Goal: Task Accomplishment & Management: Use online tool/utility

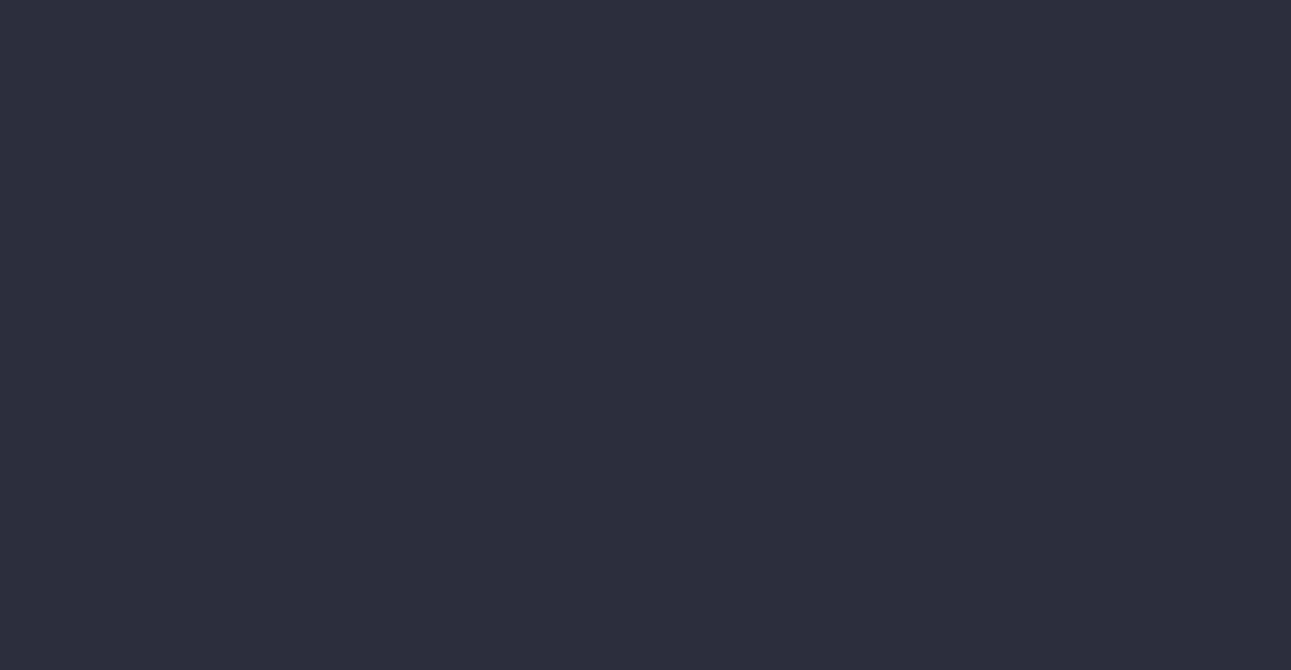
click at [249, 244] on li "Annual Revenue" at bounding box center [154, 229] width 189 height 30
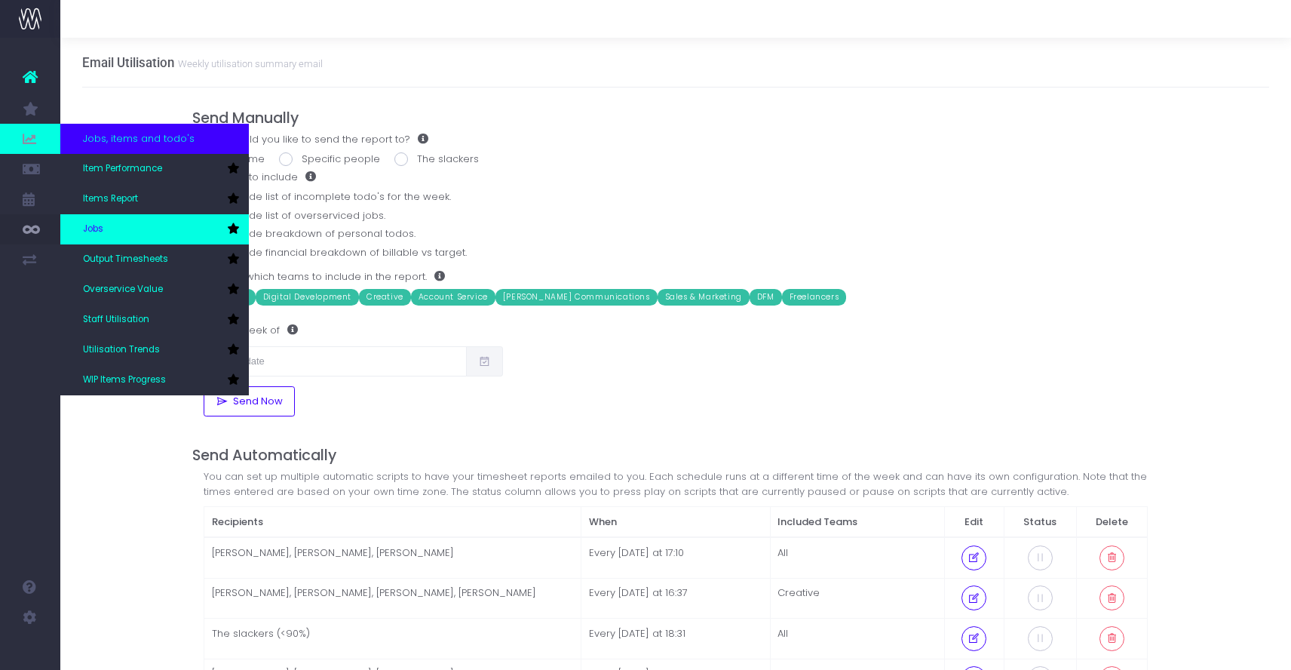
click at [94, 229] on span "Jobs" at bounding box center [93, 229] width 20 height 14
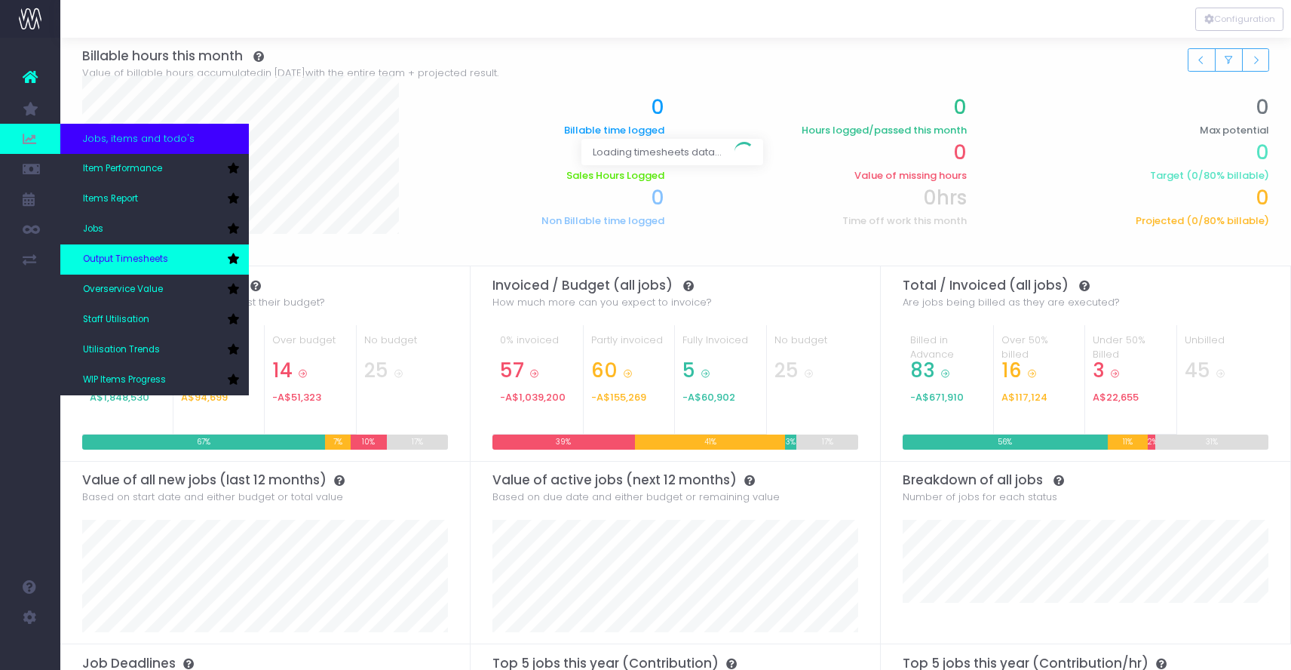
click at [136, 258] on span "Output Timesheets" at bounding box center [125, 260] width 85 height 14
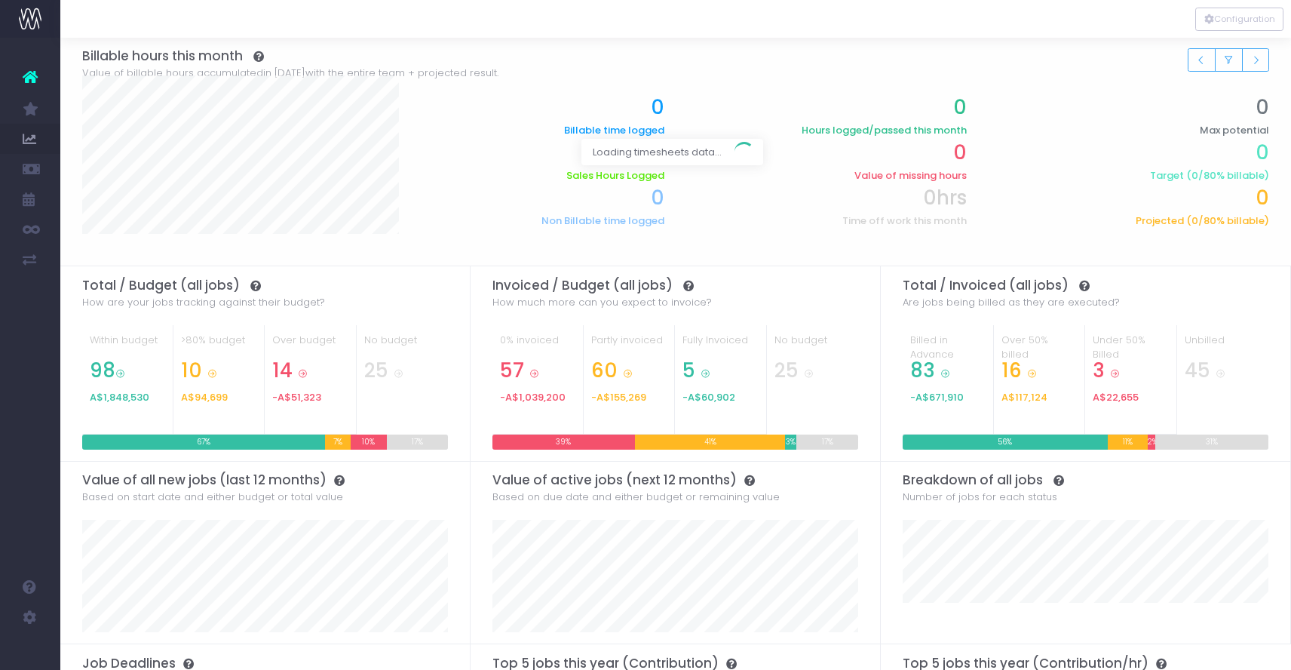
click at [135, 255] on div at bounding box center [675, 152] width 1231 height 228
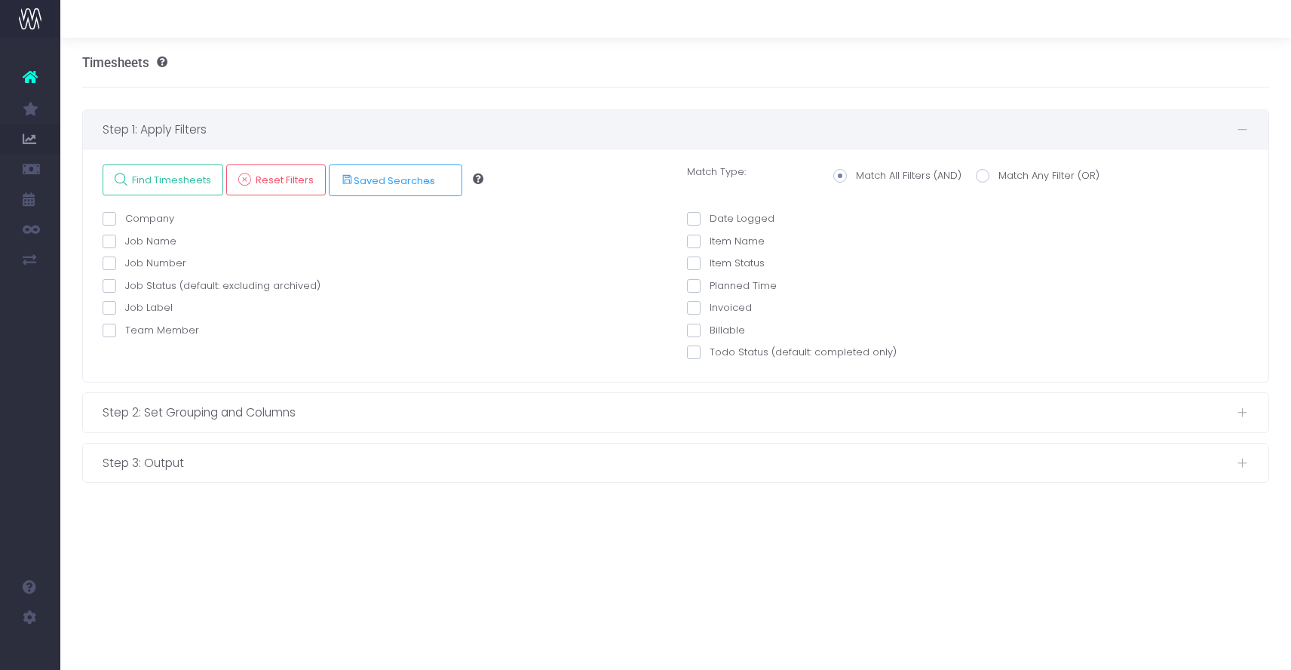
click at [104, 262] on span at bounding box center [110, 263] width 14 height 14
click at [125, 262] on input "Job Number" at bounding box center [130, 261] width 10 height 10
checkbox input "true"
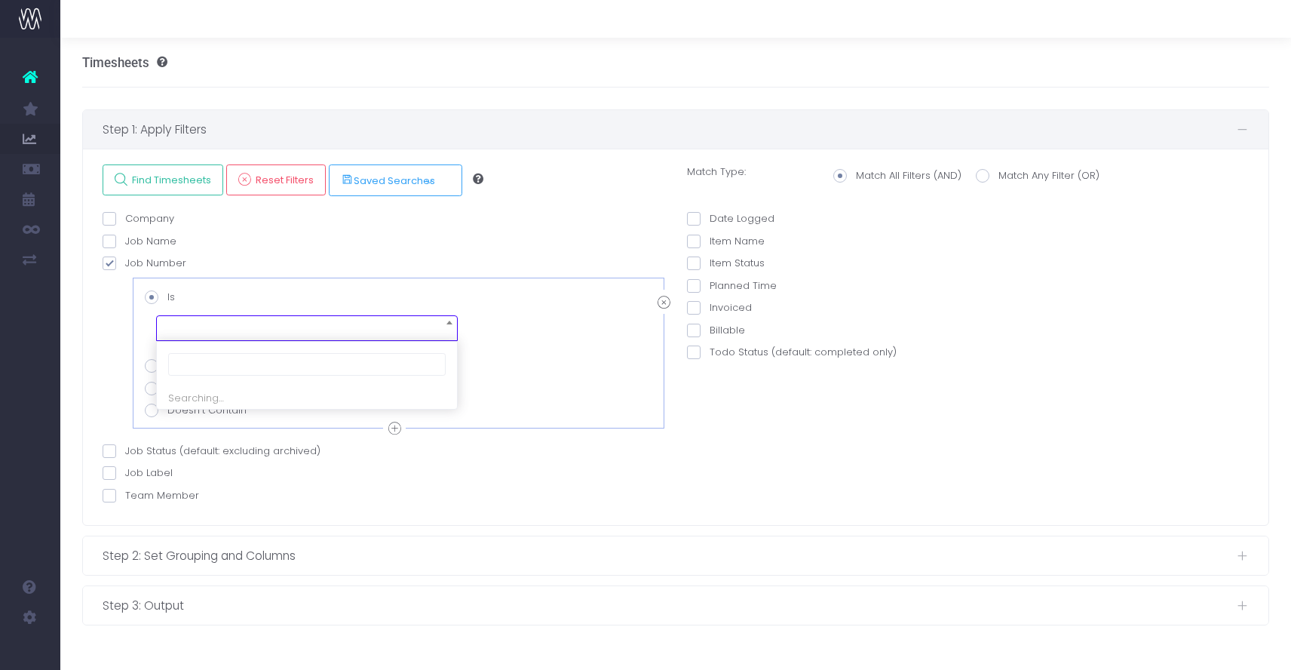
click at [194, 322] on span at bounding box center [307, 328] width 302 height 26
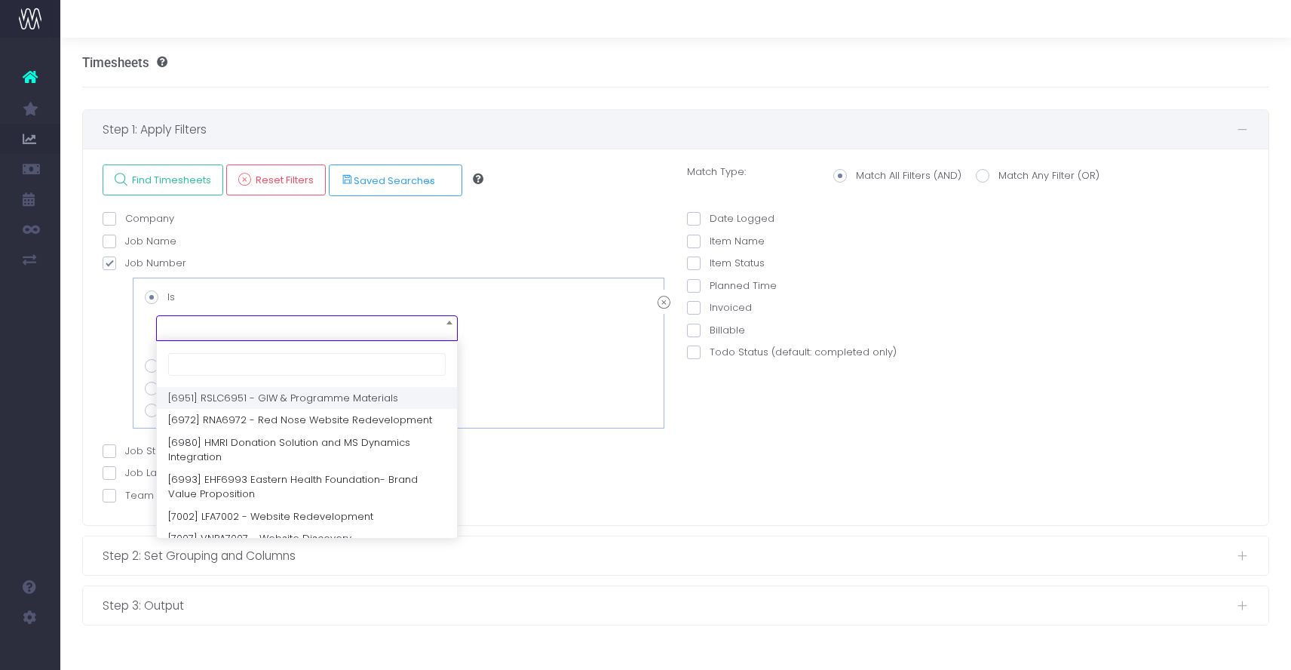
click at [191, 328] on span at bounding box center [307, 328] width 302 height 26
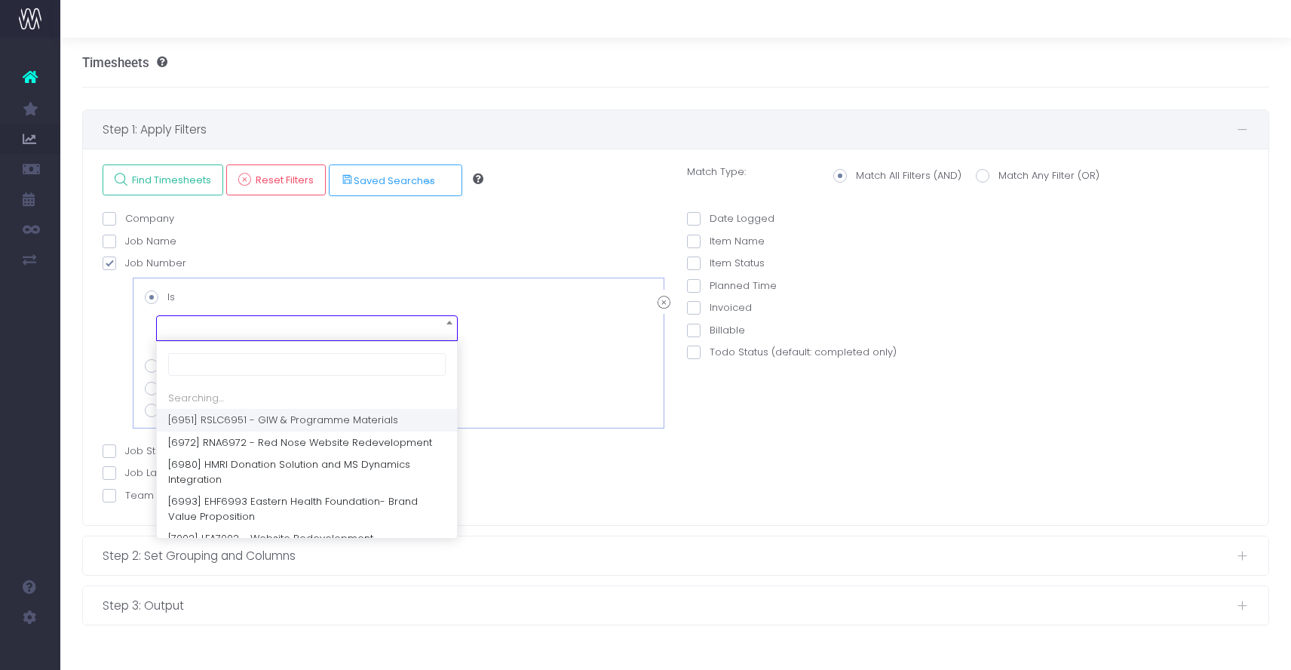
click at [197, 326] on span at bounding box center [307, 328] width 302 height 26
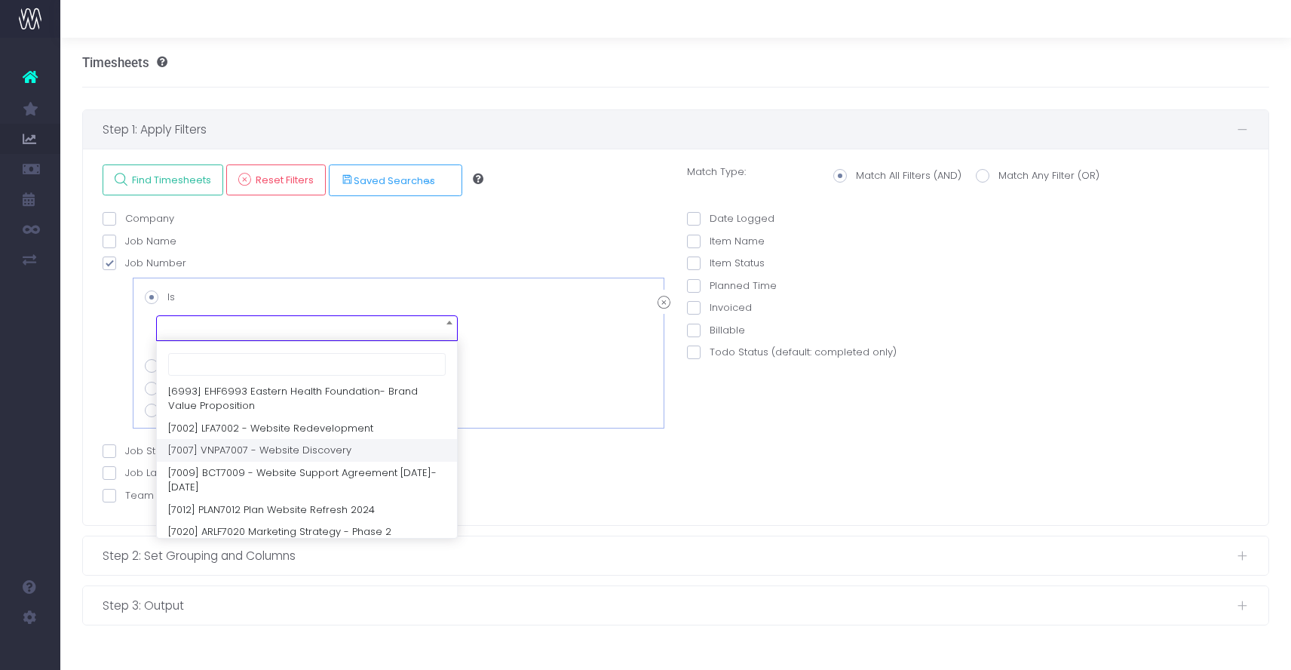
scroll to position [90, 0]
click at [446, 256] on div "Job Number AND Is Is Not Contains Doesn't Contain AND" at bounding box center [384, 350] width 562 height 188
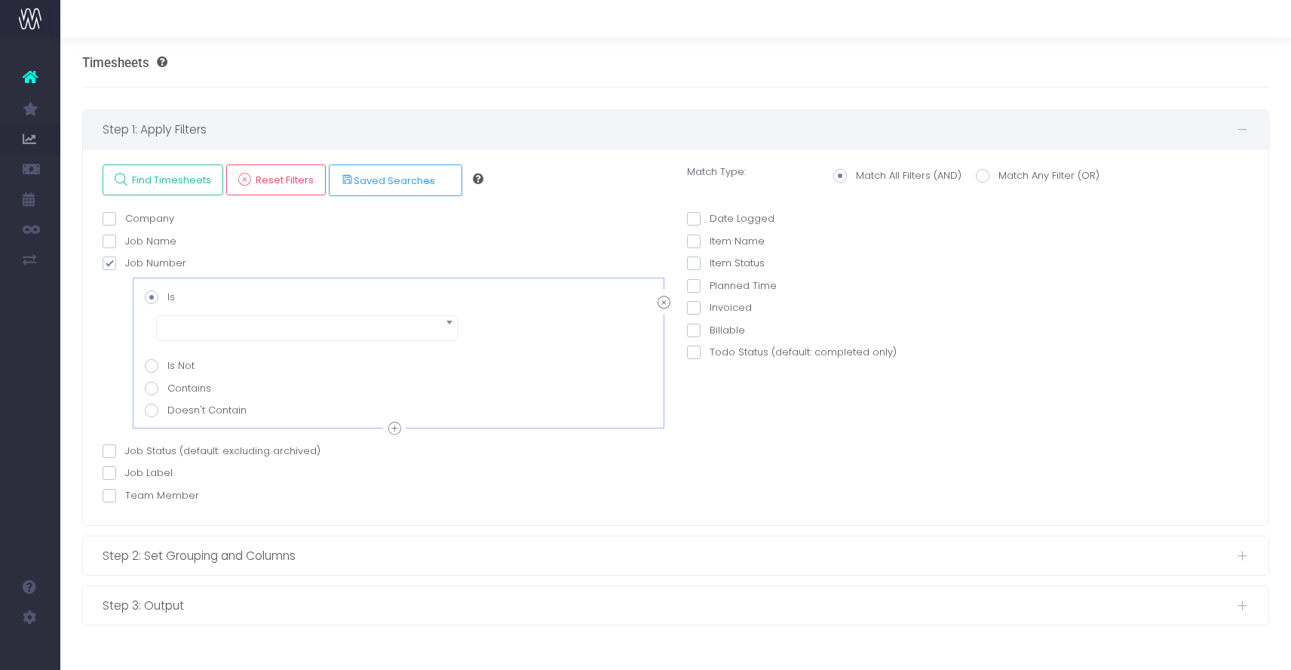
click at [203, 315] on span at bounding box center [307, 328] width 302 height 26
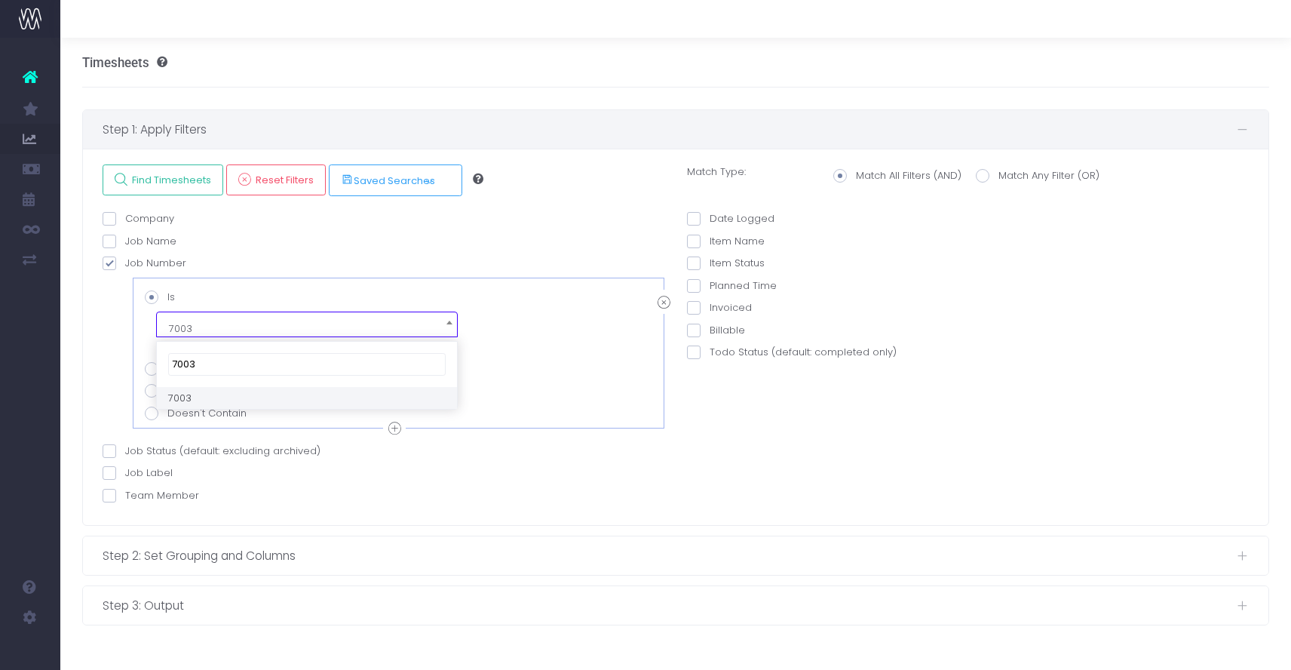
type input "7003"
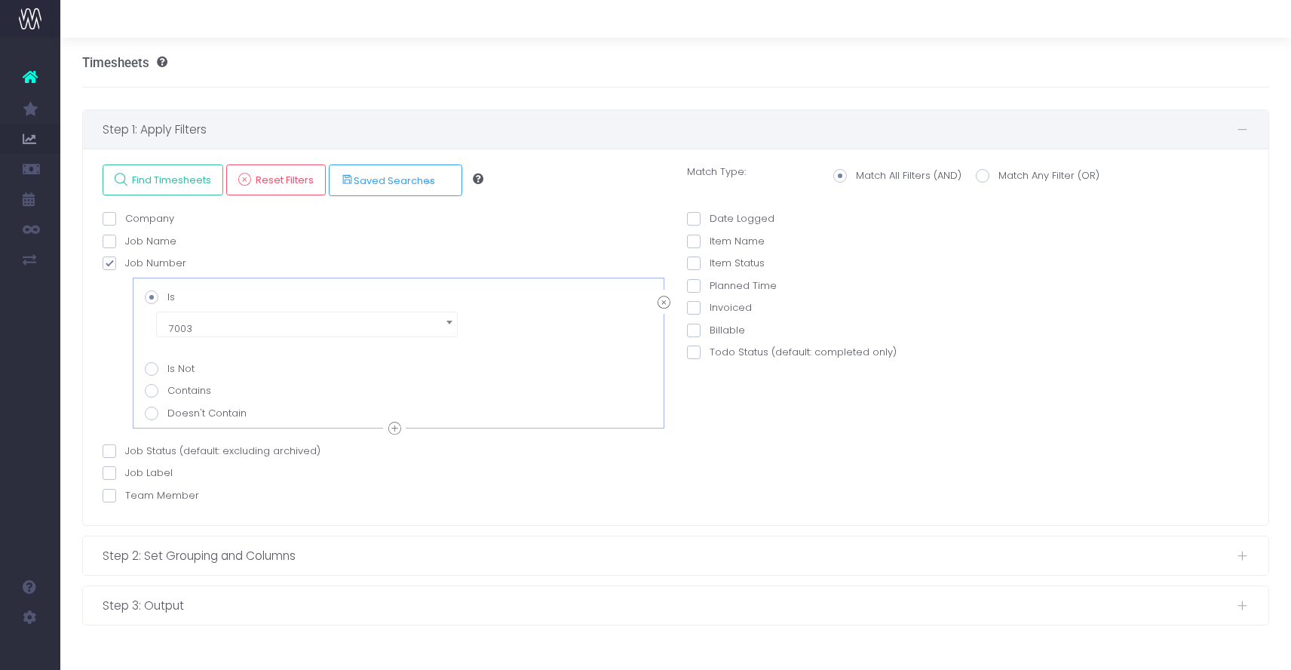
click at [110, 496] on span at bounding box center [110, 496] width 14 height 14
click at [125, 496] on input "Team Member" at bounding box center [130, 493] width 10 height 10
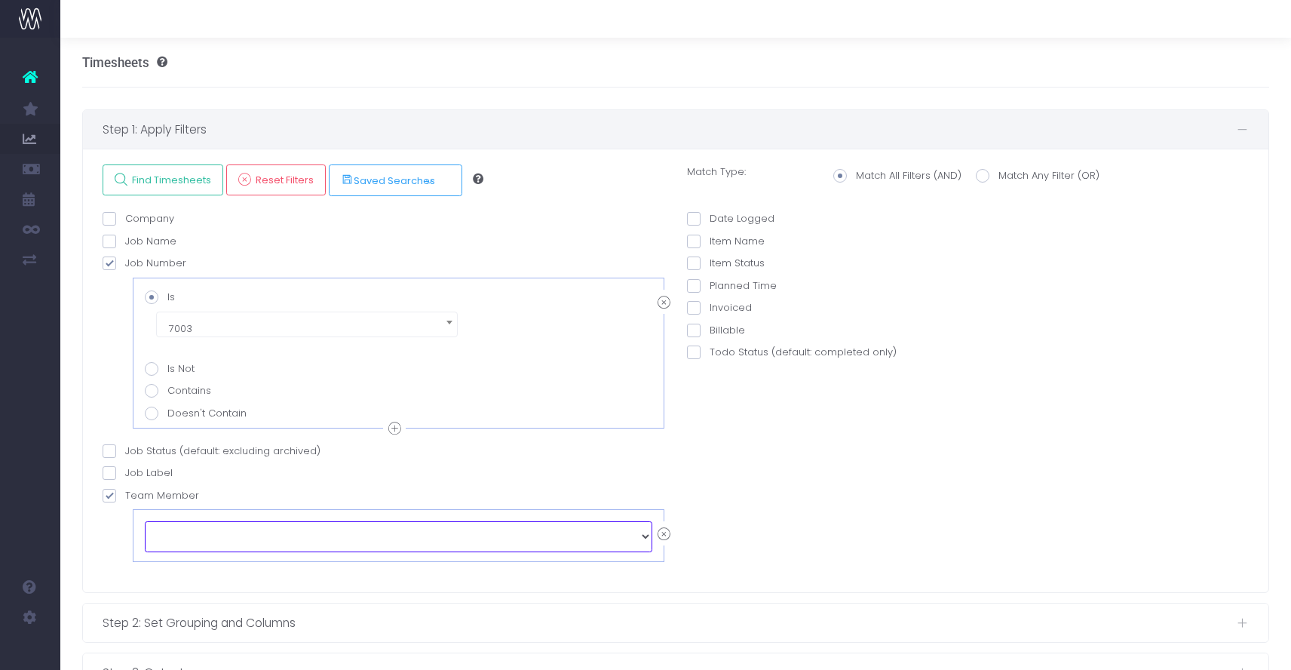
click at [645, 536] on select "echo " "; Adela Vukovic Adrian Alwishewa Aimee Harpur Camila Camargo Candy Robe…" at bounding box center [398, 536] width 507 height 30
click at [145, 521] on select "echo " "; Adela Vukovic Adrian Alwishewa Aimee Harpur Camila Camargo Candy Robe…" at bounding box center [398, 536] width 507 height 30
click at [109, 494] on span at bounding box center [110, 496] width 14 height 14
click at [125, 494] on input "Team Member" at bounding box center [130, 493] width 10 height 10
checkbox input "false"
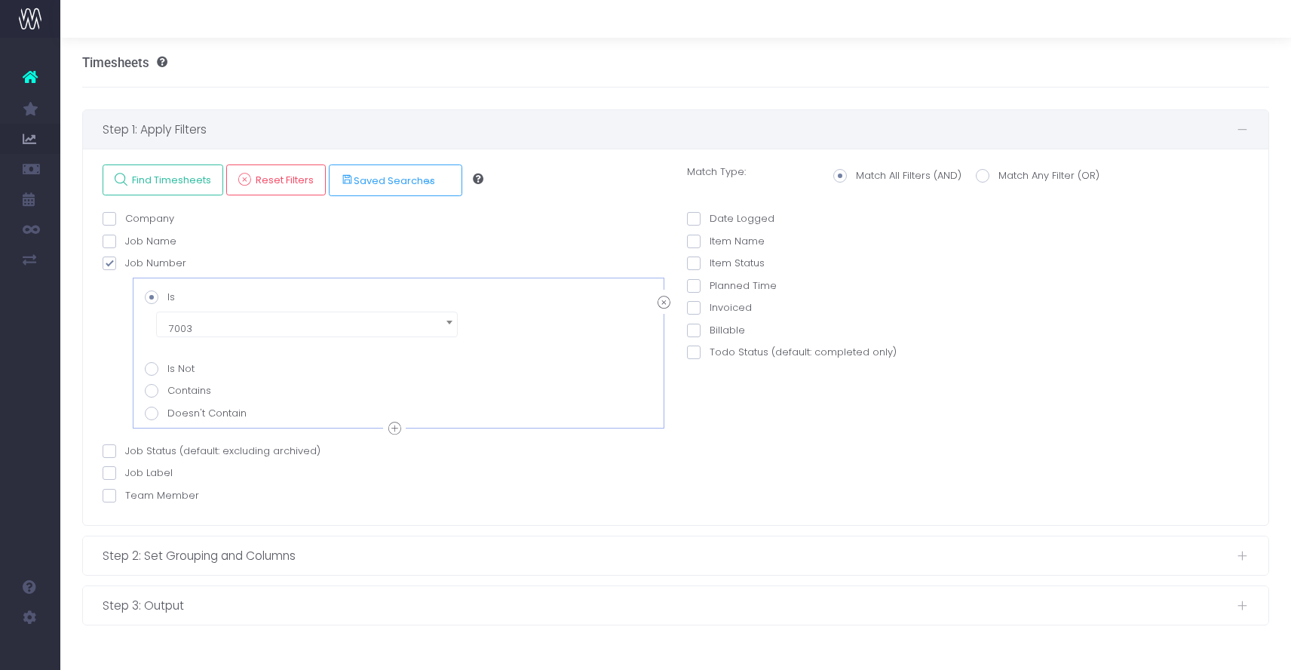
click at [700, 216] on span at bounding box center [694, 219] width 14 height 14
click at [710, 216] on input "Date Logged" at bounding box center [715, 216] width 10 height 10
checkbox input "true"
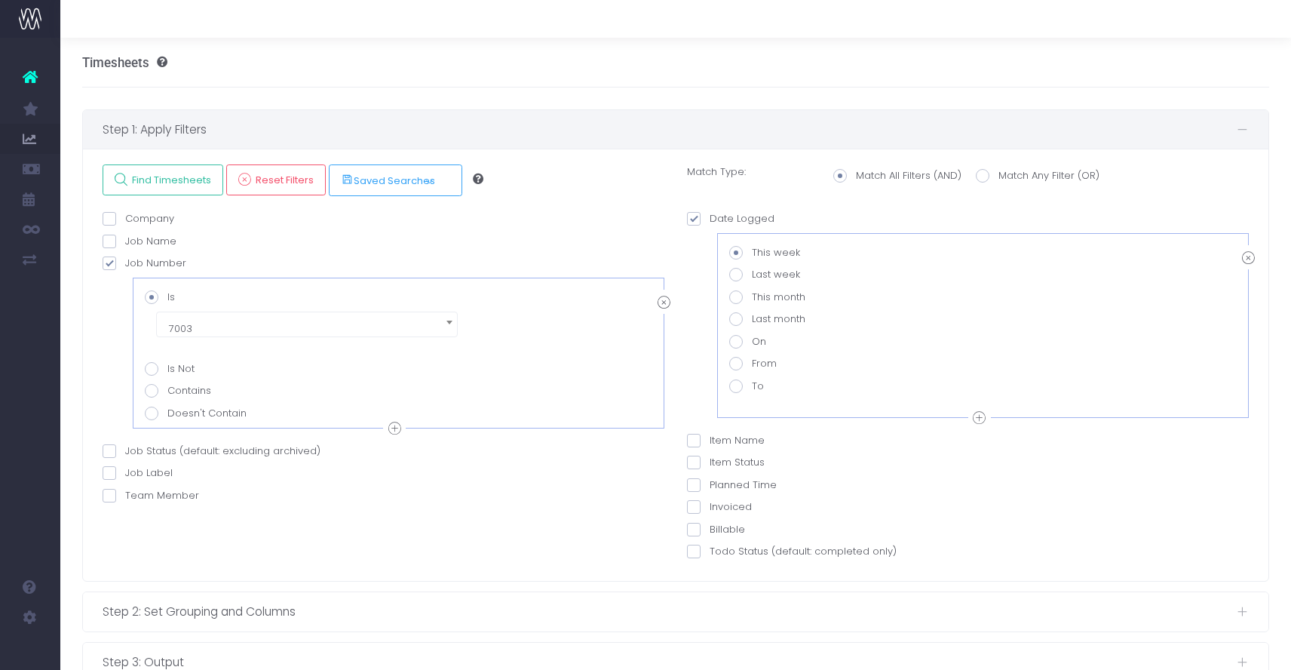
click at [733, 365] on span at bounding box center [736, 364] width 14 height 14
click at [752, 365] on input "From" at bounding box center [757, 361] width 10 height 10
radio input "true"
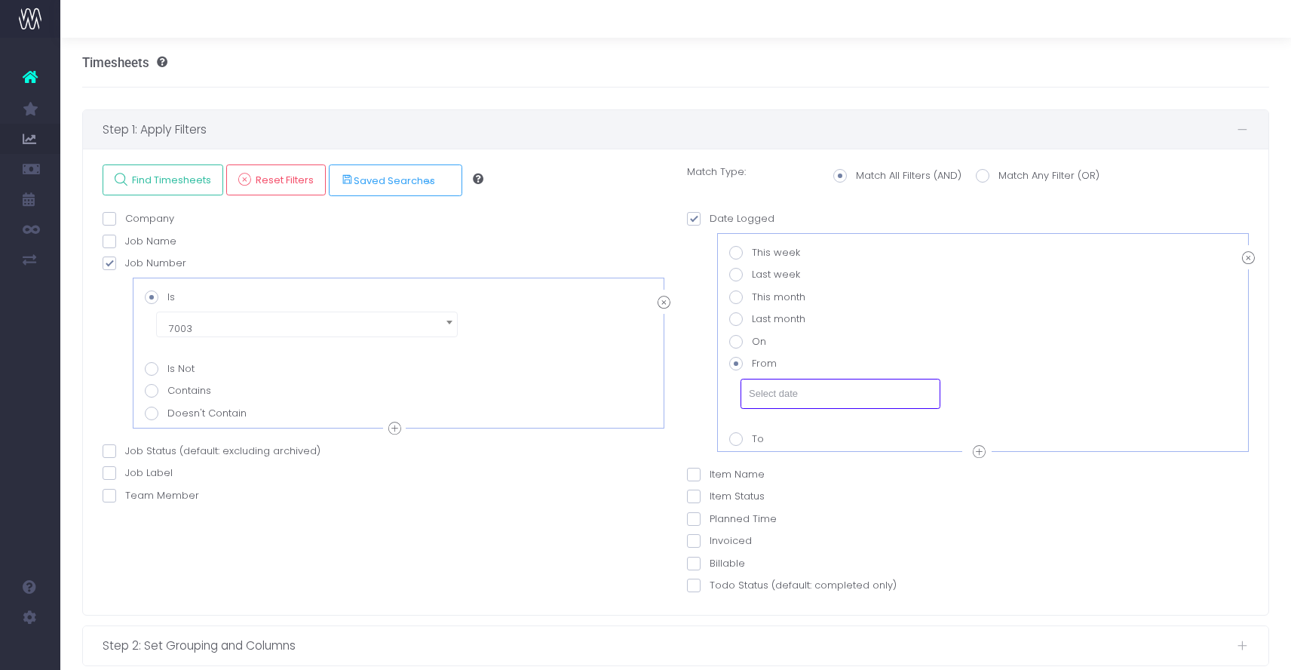
click at [770, 393] on input "text" at bounding box center [840, 394] width 200 height 30
click at [762, 196] on th "«" at bounding box center [761, 200] width 26 height 23
click at [921, 247] on td "1" at bounding box center [919, 245] width 26 height 23
type input "[DATE]"
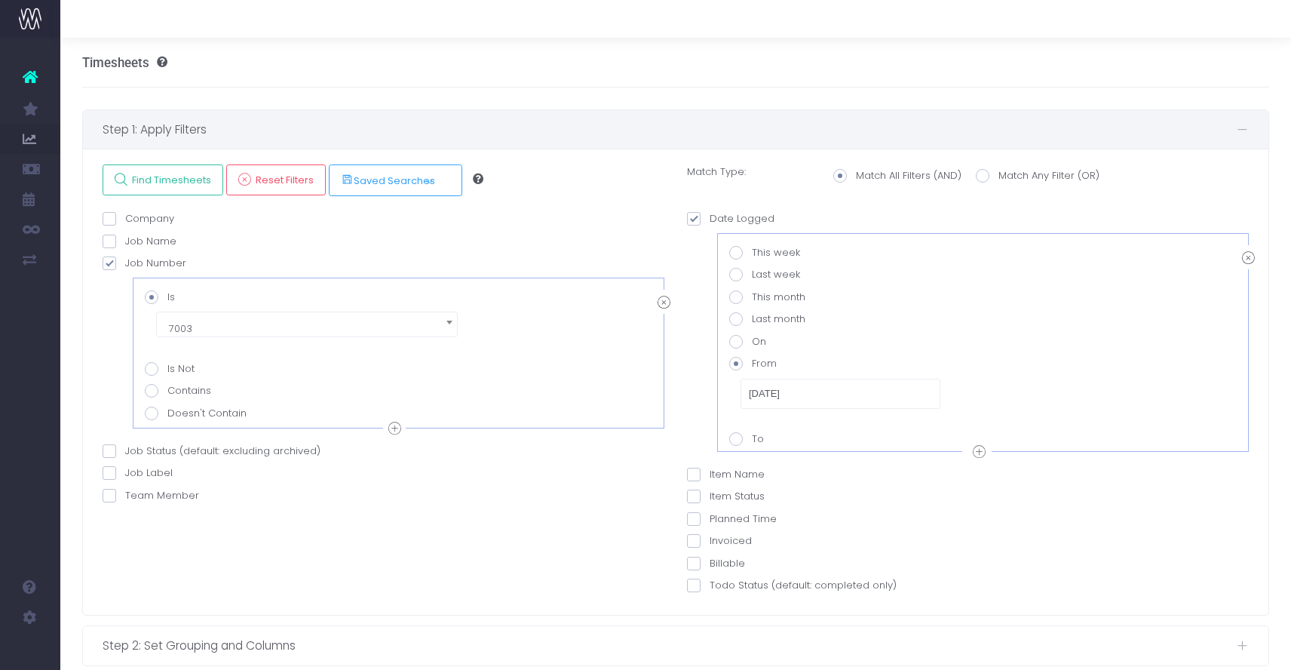
click at [735, 438] on span at bounding box center [736, 439] width 14 height 14
click at [752, 438] on input "To" at bounding box center [757, 436] width 10 height 10
radio input "true"
click at [845, 423] on input "[DATE]" at bounding box center [840, 415] width 200 height 30
click at [736, 362] on span at bounding box center [736, 364] width 14 height 14
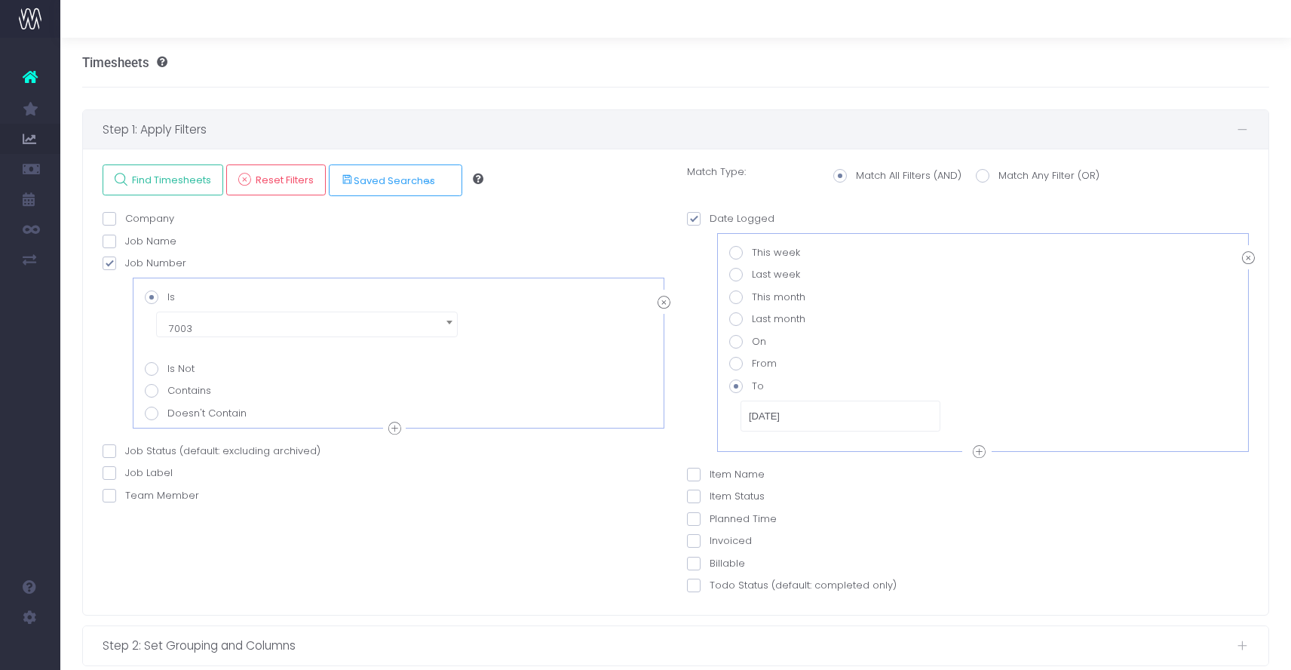
click at [752, 362] on input "From" at bounding box center [757, 361] width 10 height 10
radio input "true"
click at [736, 362] on span at bounding box center [736, 364] width 14 height 14
click at [752, 362] on input "From" at bounding box center [757, 361] width 10 height 10
click at [739, 437] on span at bounding box center [736, 439] width 14 height 14
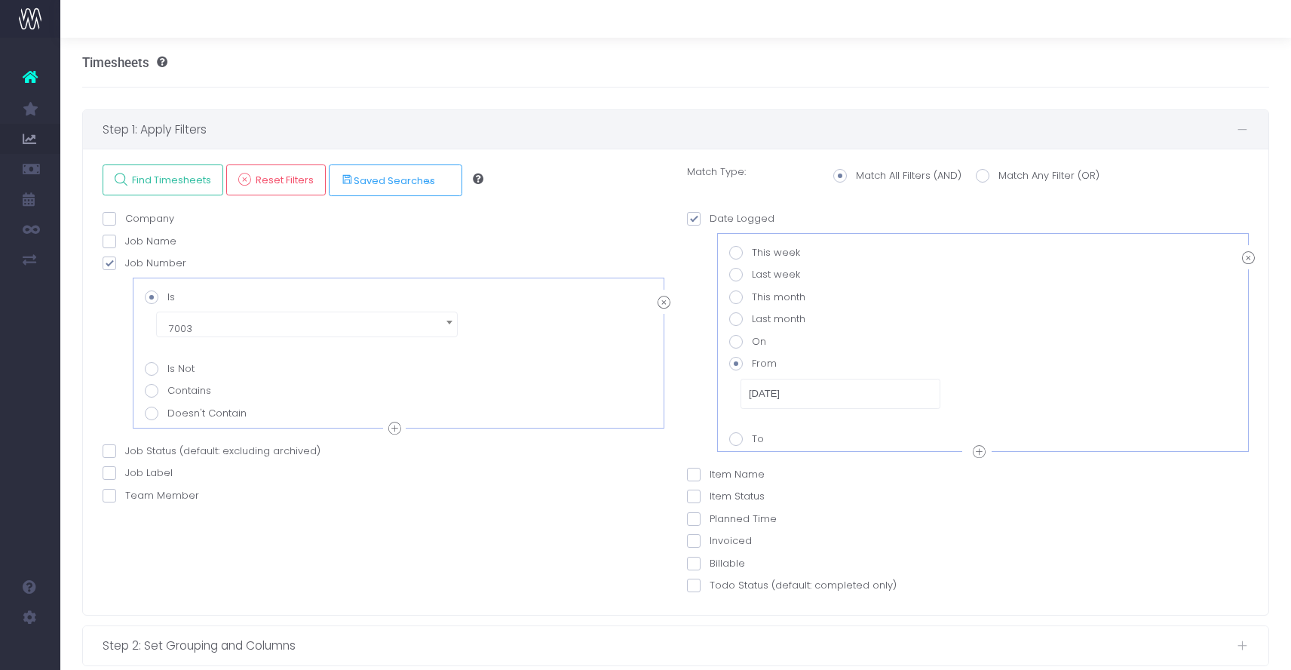
click at [752, 437] on input "To" at bounding box center [757, 436] width 10 height 10
radio input "true"
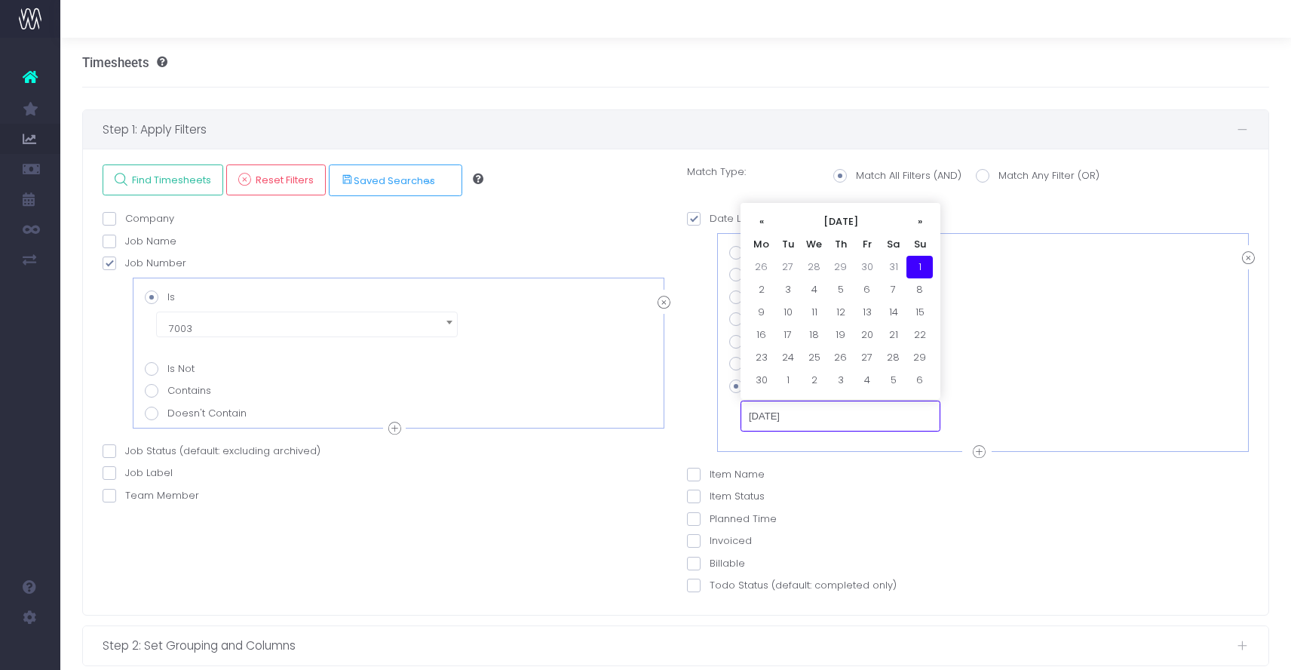
drag, startPoint x: 806, startPoint y: 415, endPoint x: 719, endPoint y: 409, distance: 86.9
click at [719, 409] on div "OR This week Last week This month Last month On From To 01-06-2025" at bounding box center [983, 342] width 532 height 219
click at [759, 380] on td "30" at bounding box center [761, 380] width 26 height 23
type input "[DATE]"
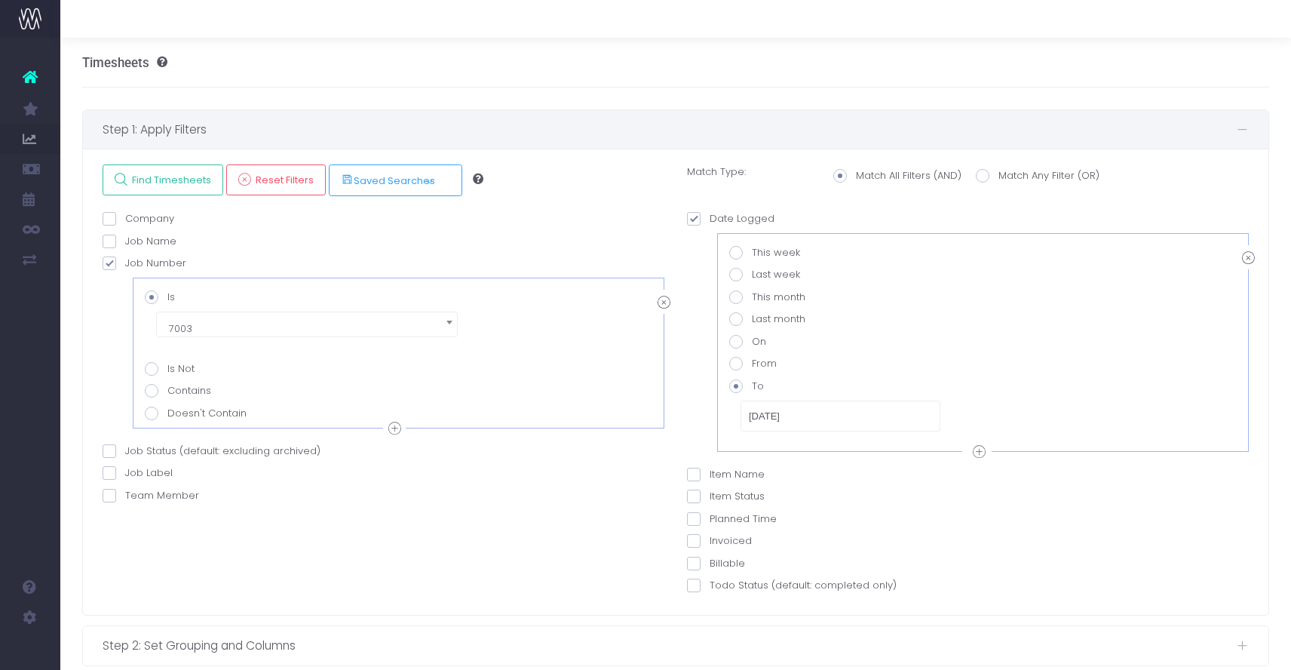
click at [740, 295] on span at bounding box center [736, 297] width 14 height 14
click at [752, 295] on input "This month" at bounding box center [757, 295] width 10 height 10
radio input "true"
click at [740, 363] on span at bounding box center [736, 364] width 14 height 14
click at [752, 363] on input "From" at bounding box center [757, 361] width 10 height 10
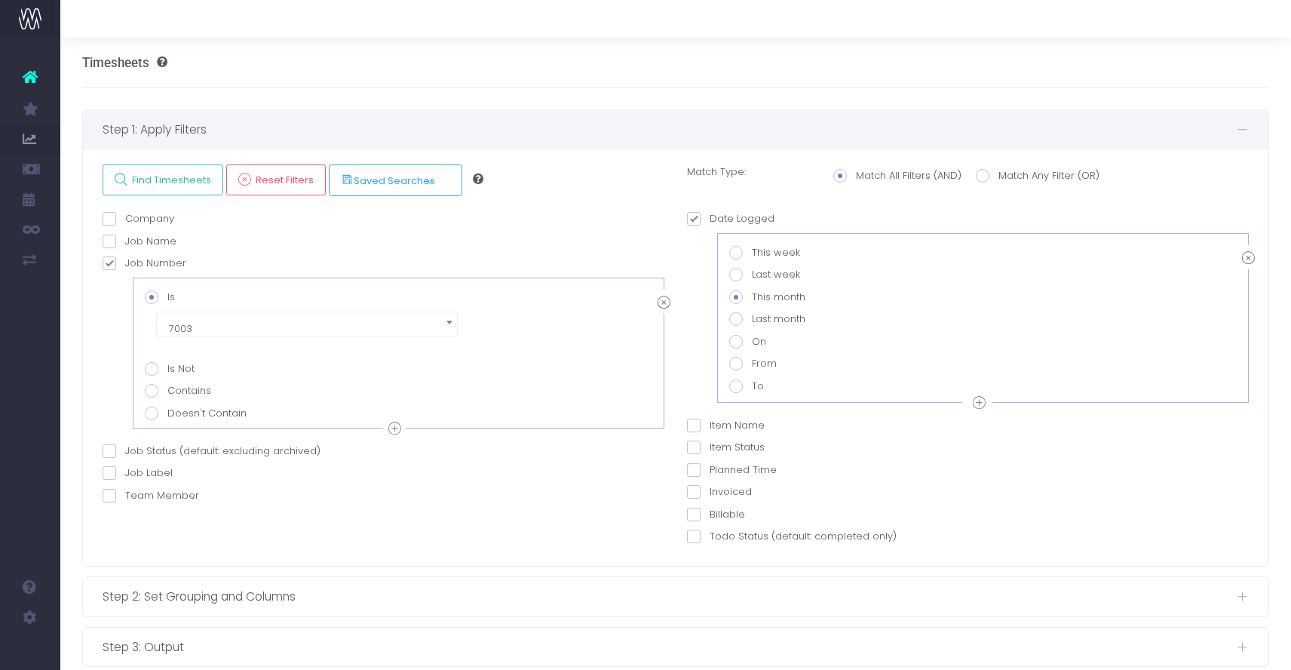
radio input "true"
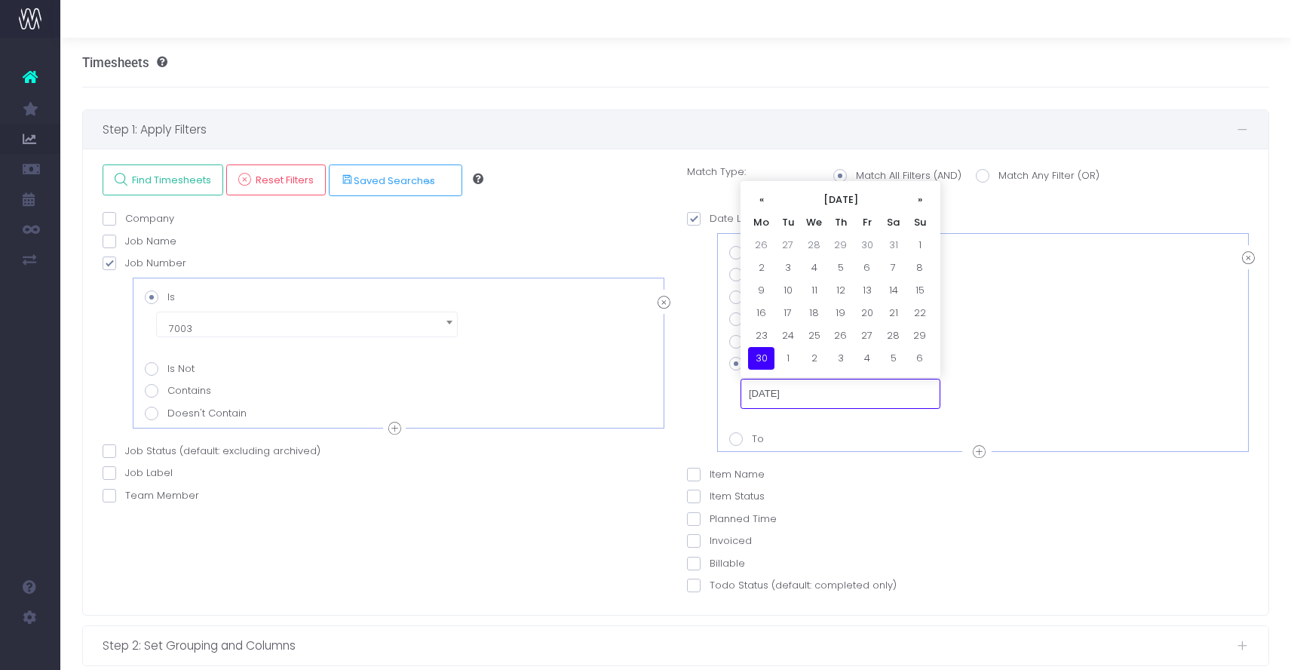
drag, startPoint x: 820, startPoint y: 397, endPoint x: 762, endPoint y: 394, distance: 57.4
click at [762, 394] on input "[DATE]" at bounding box center [840, 394] width 200 height 30
click at [916, 241] on td "1" at bounding box center [919, 245] width 26 height 23
type input "[DATE]"
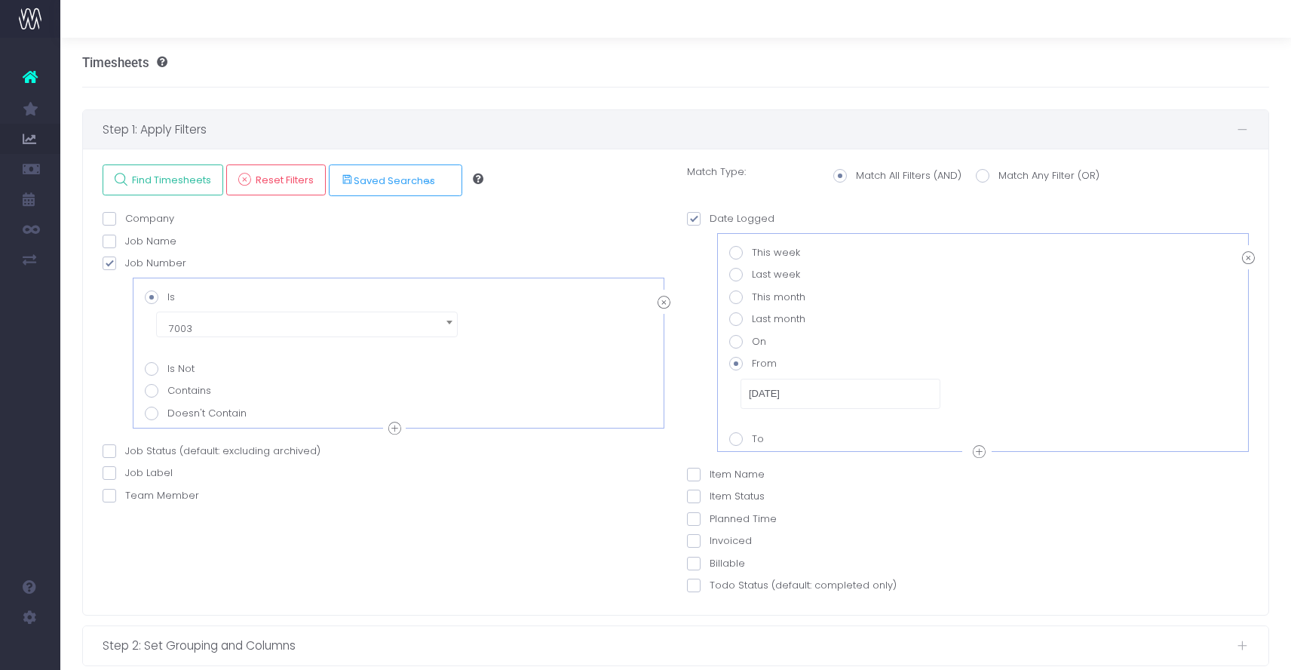
click at [969, 449] on div at bounding box center [979, 452] width 23 height 19
click at [738, 604] on span at bounding box center [736, 604] width 14 height 14
click at [752, 604] on value-datepicker-item-2-6 "To" at bounding box center [757, 601] width 10 height 10
radio value-datepicker-item-2-6 "true"
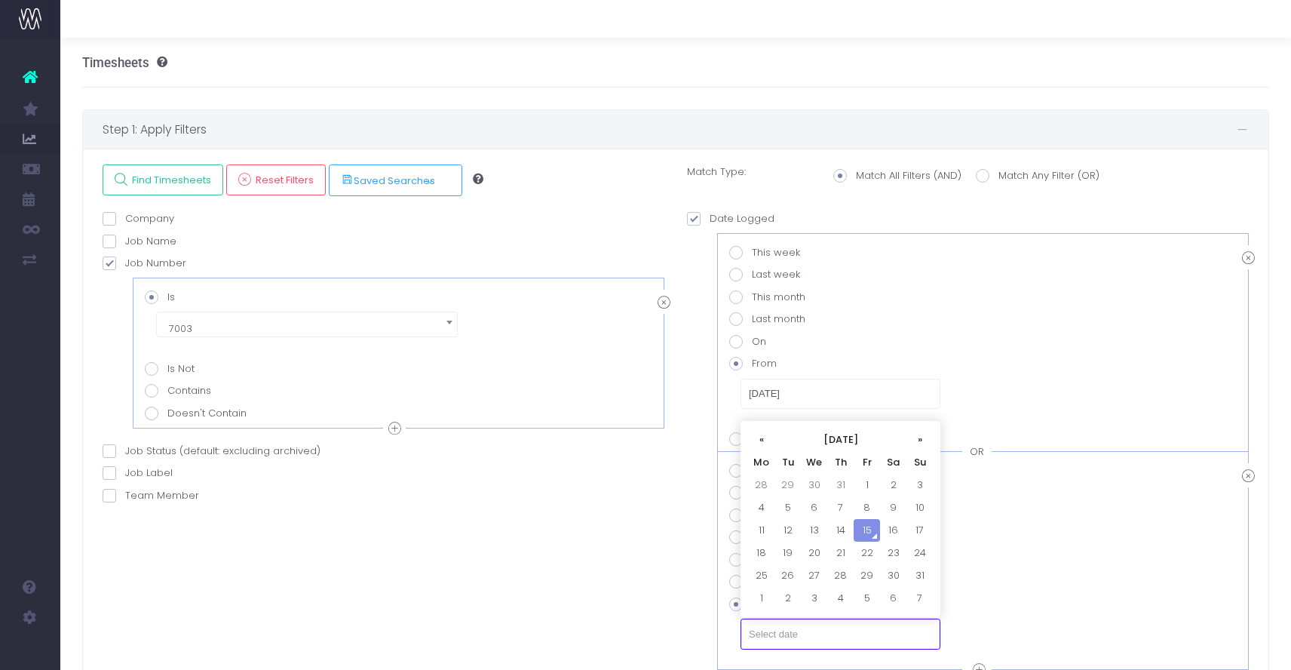
click at [780, 636] on input "text" at bounding box center [840, 633] width 200 height 30
click at [763, 437] on th "«" at bounding box center [761, 439] width 26 height 23
click at [762, 596] on td "30" at bounding box center [761, 598] width 26 height 23
type input "[DATE]"
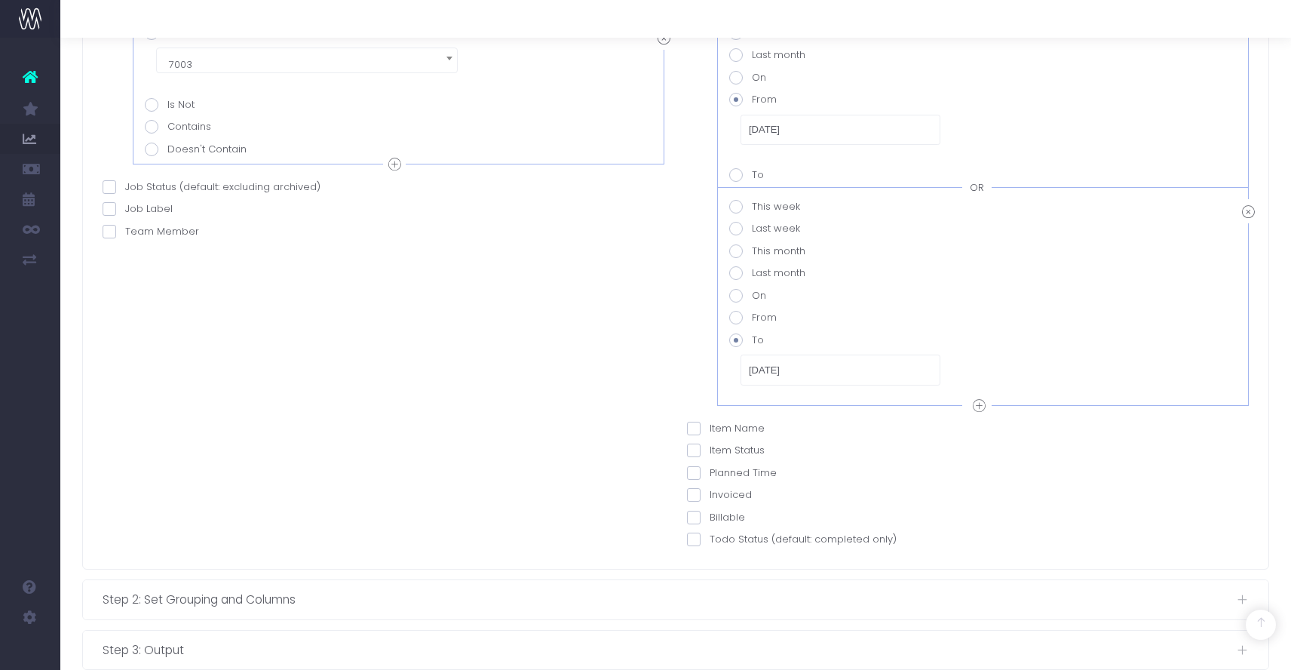
scroll to position [279, 0]
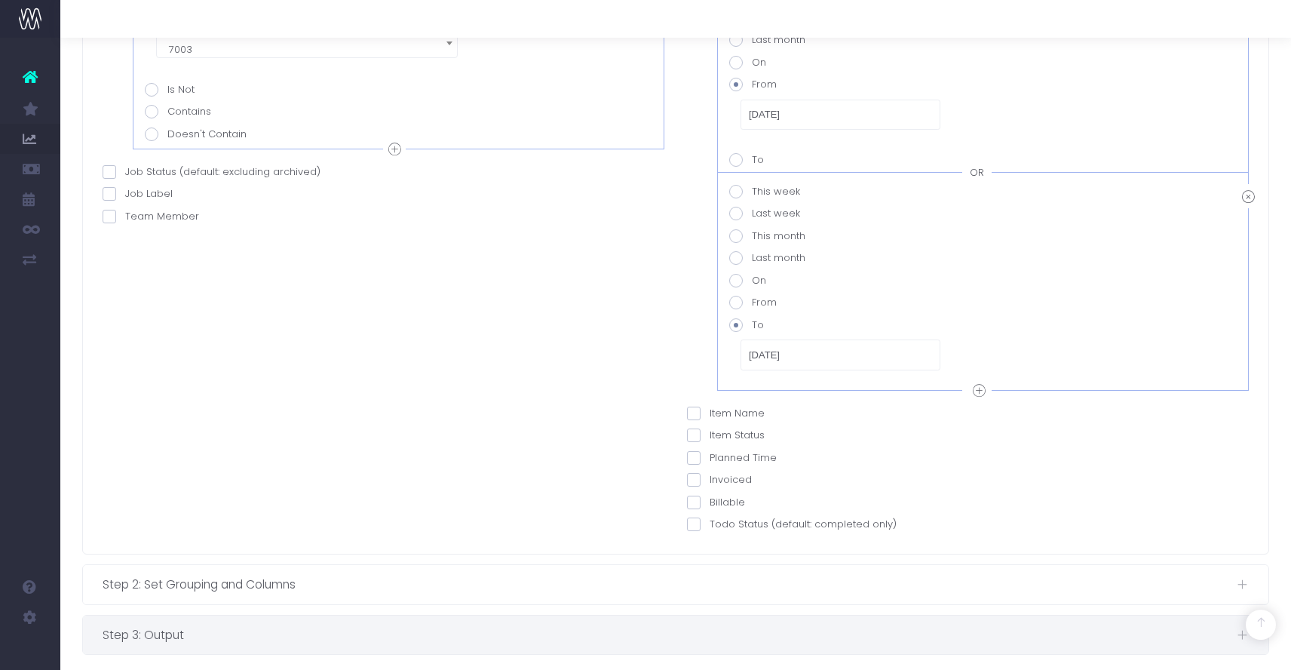
click at [854, 632] on span "Step 3: Output" at bounding box center [670, 634] width 1134 height 19
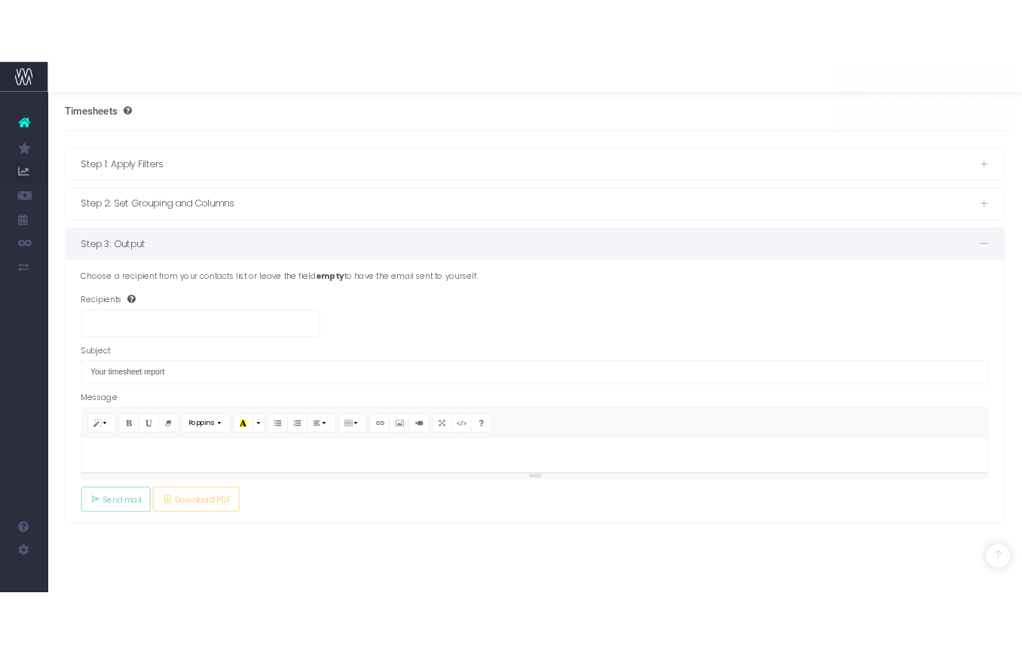
scroll to position [0, 0]
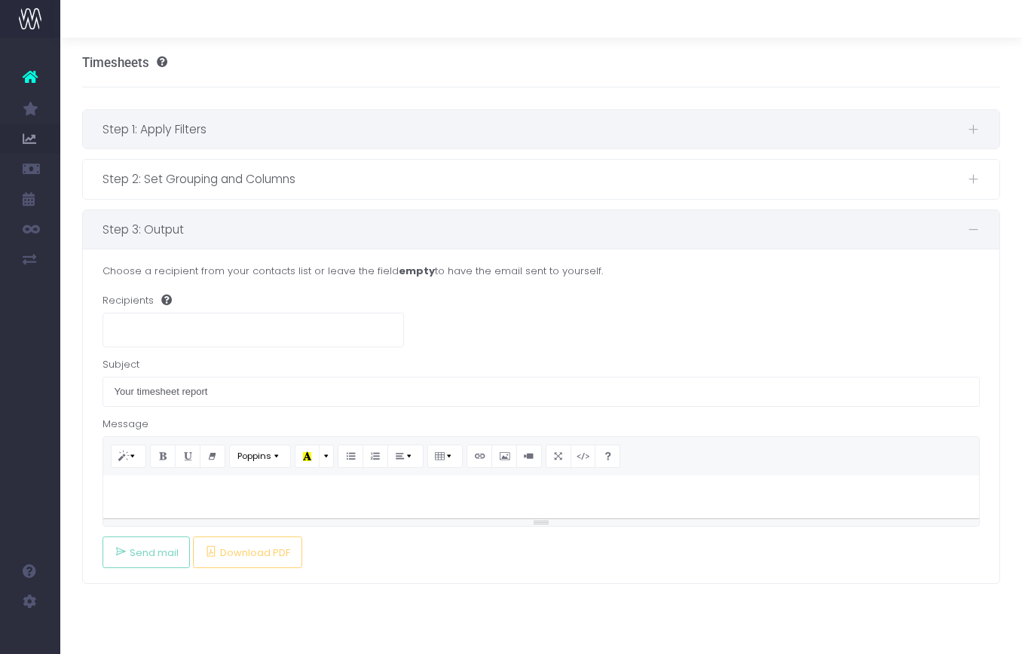
click at [280, 122] on span "Step 1: Apply Filters" at bounding box center [536, 129] width 866 height 19
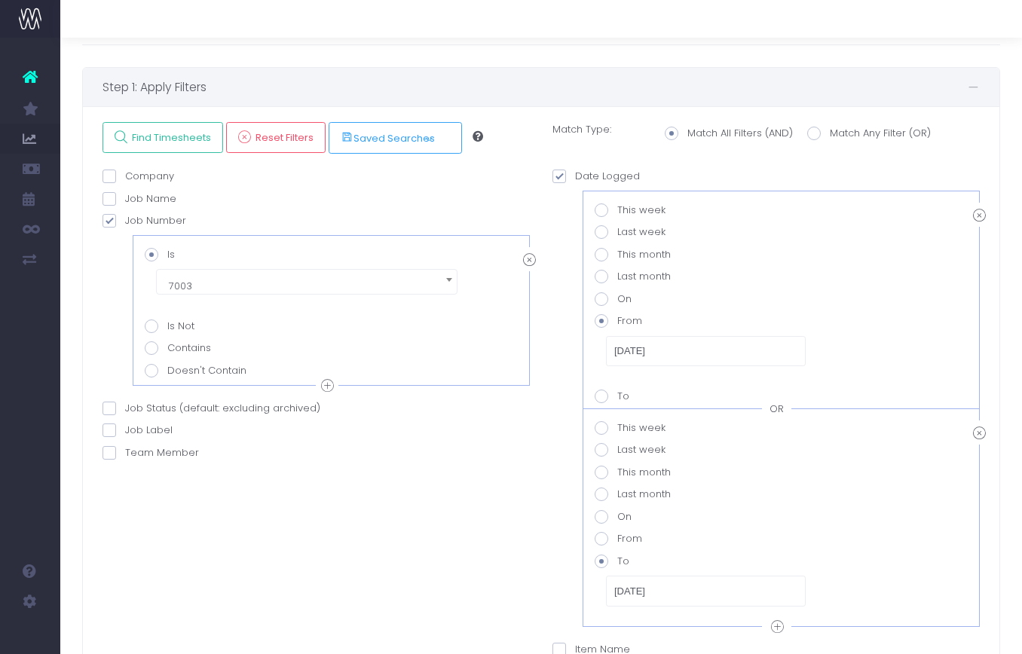
scroll to position [50, 0]
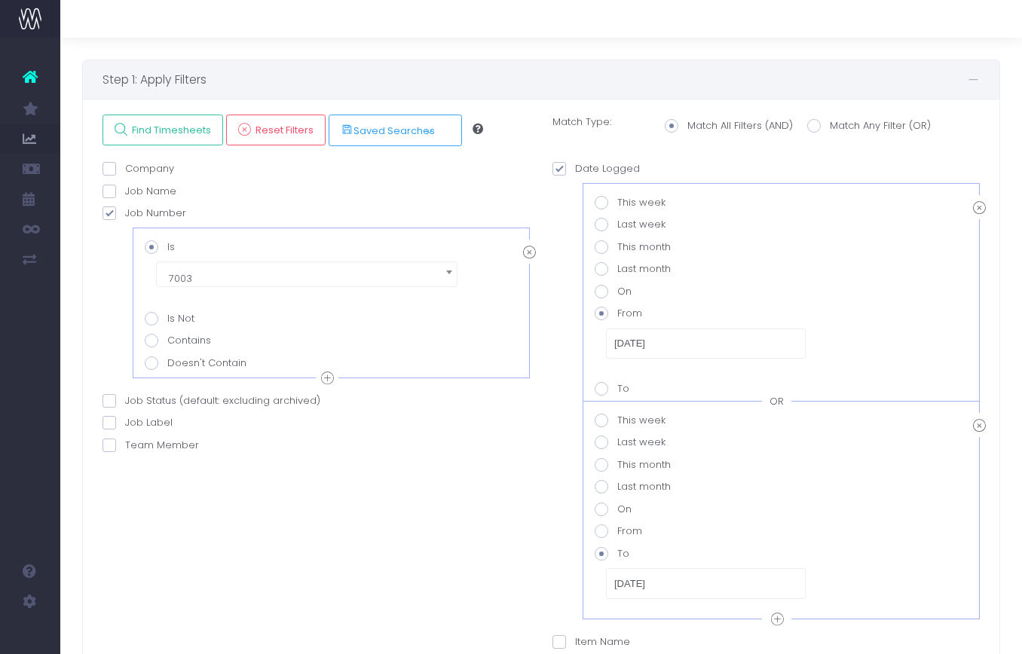
click at [111, 401] on span at bounding box center [110, 401] width 14 height 14
click at [125, 401] on input "Job Status (default: excluding archived)" at bounding box center [130, 399] width 10 height 10
checkbox input "true"
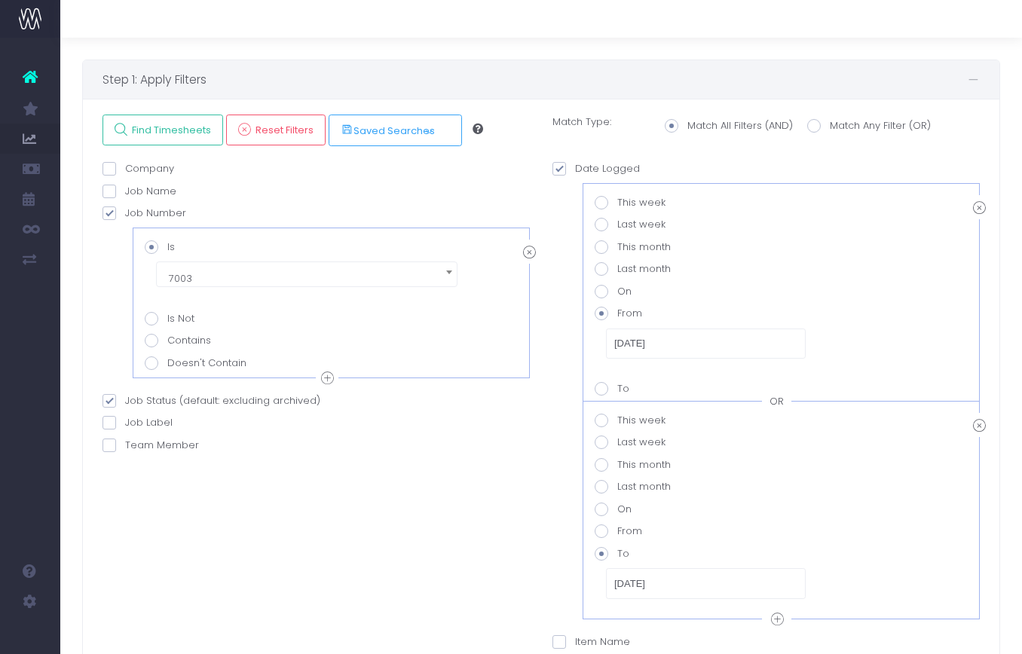
checkbox input "true"
click at [152, 478] on span at bounding box center [152, 479] width 14 height 14
click at [167, 478] on input "Completed" at bounding box center [172, 476] width 10 height 10
checkbox input "false"
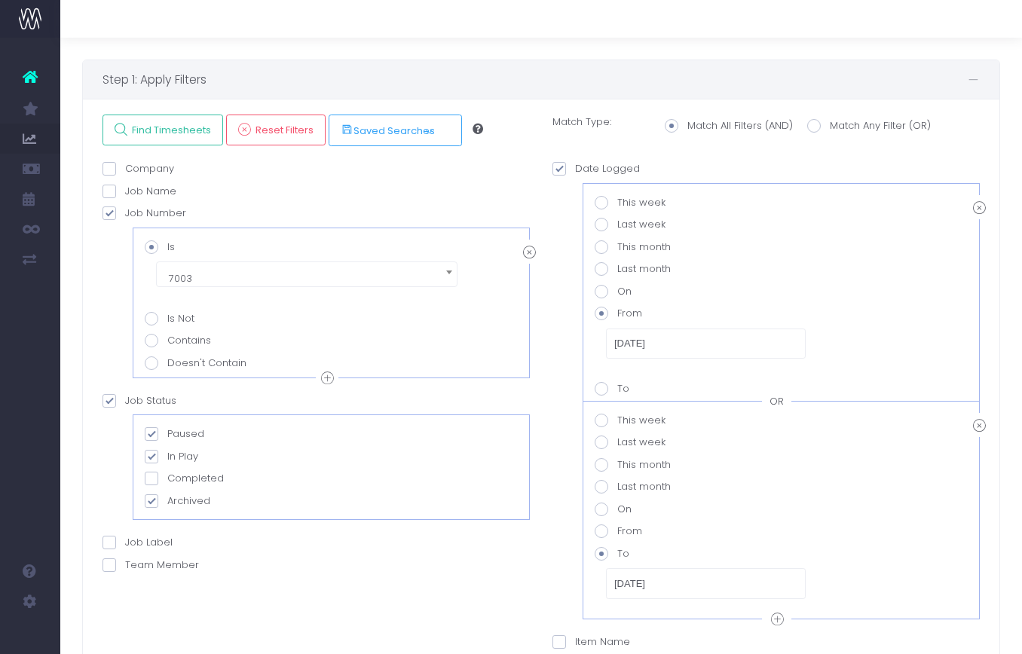
click at [152, 455] on span at bounding box center [152, 457] width 14 height 14
click at [167, 455] on input "In Play" at bounding box center [172, 454] width 10 height 10
checkbox input "false"
click at [152, 433] on span at bounding box center [152, 435] width 14 height 14
click at [167, 433] on input "Paused" at bounding box center [172, 432] width 10 height 10
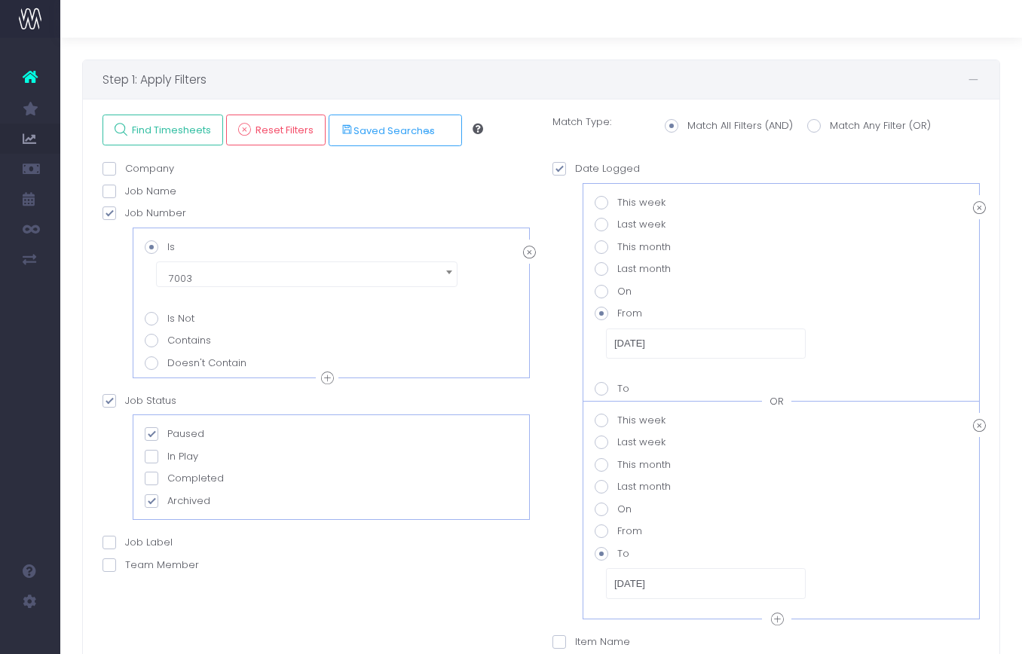
checkbox input "false"
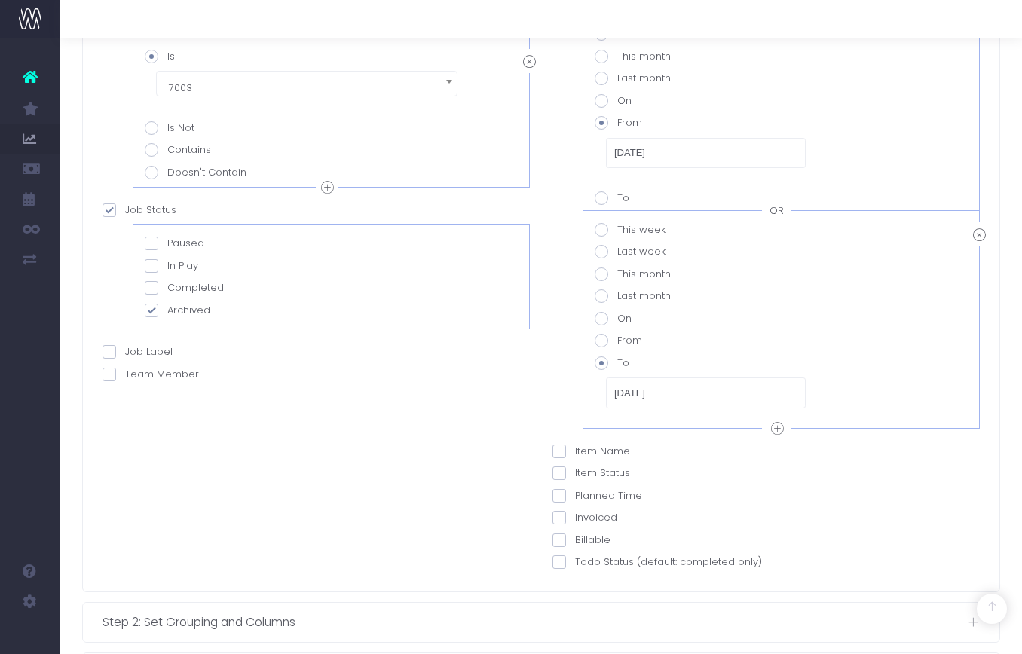
scroll to position [247, 0]
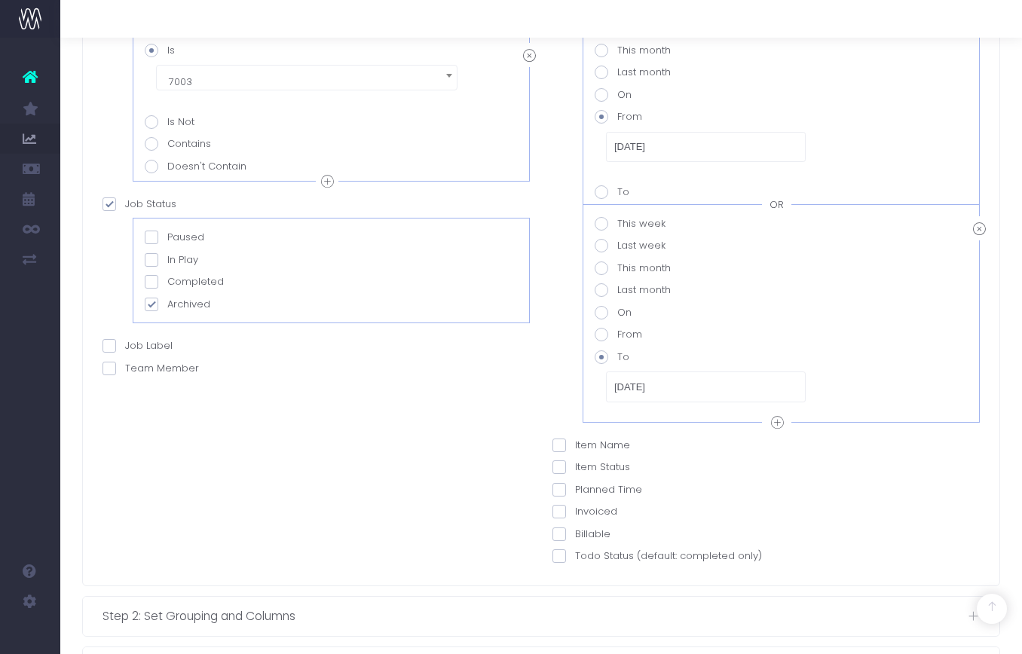
click at [250, 476] on div "Company AND Is Is Not Contains Doesn't Contain AND" at bounding box center [316, 268] width 450 height 607
click at [110, 203] on span at bounding box center [110, 205] width 14 height 14
click at [125, 203] on input "Job Status" at bounding box center [130, 202] width 10 height 10
checkbox input "false"
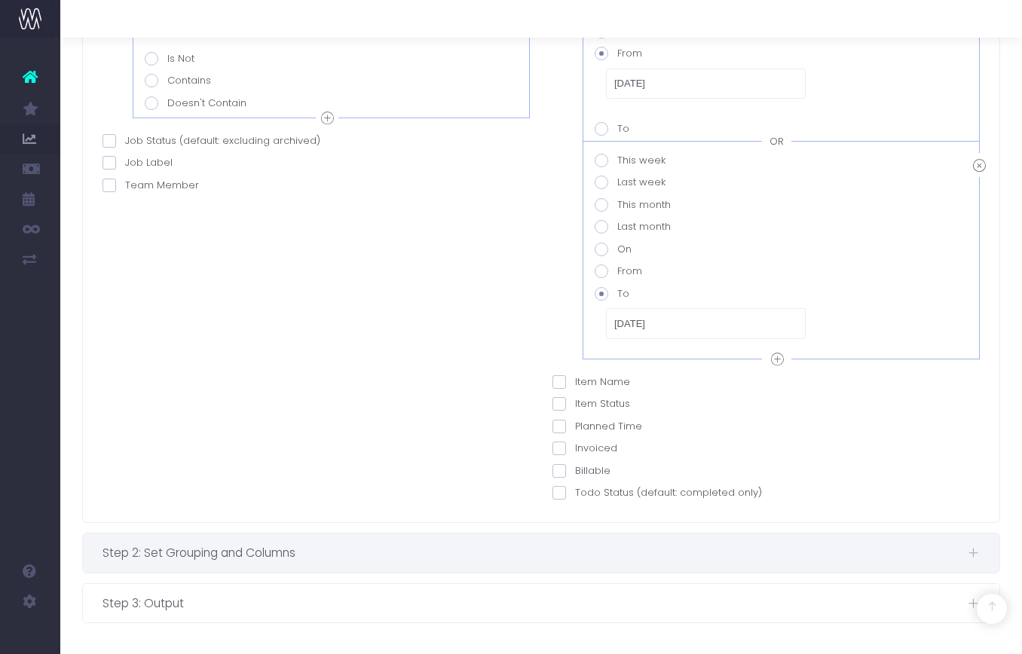
click at [325, 545] on span "Step 2: Set Grouping and Columns" at bounding box center [536, 553] width 866 height 19
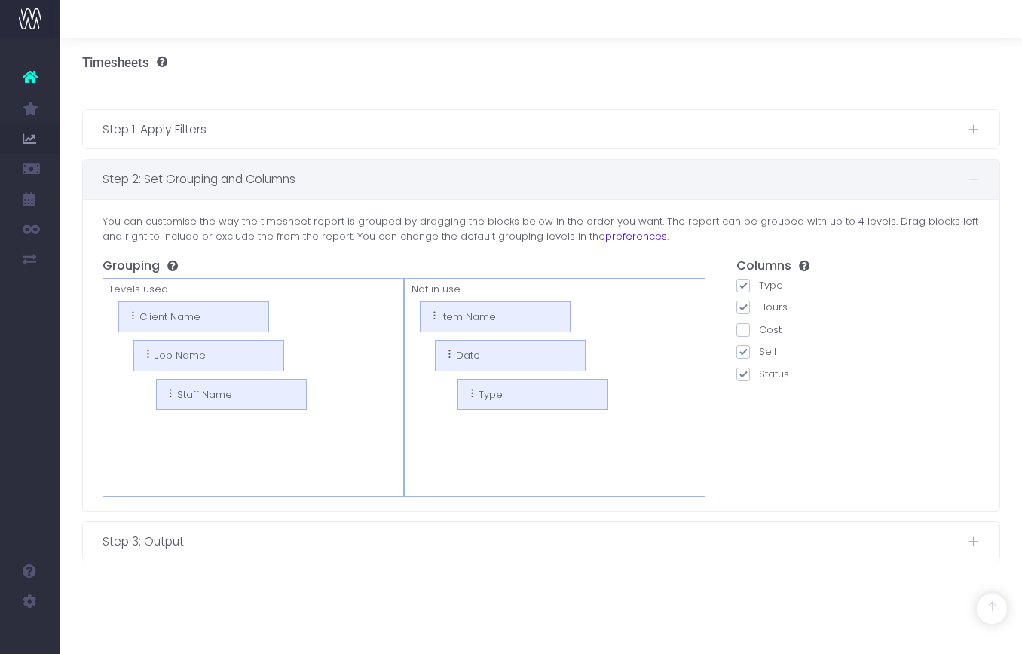
scroll to position [0, 0]
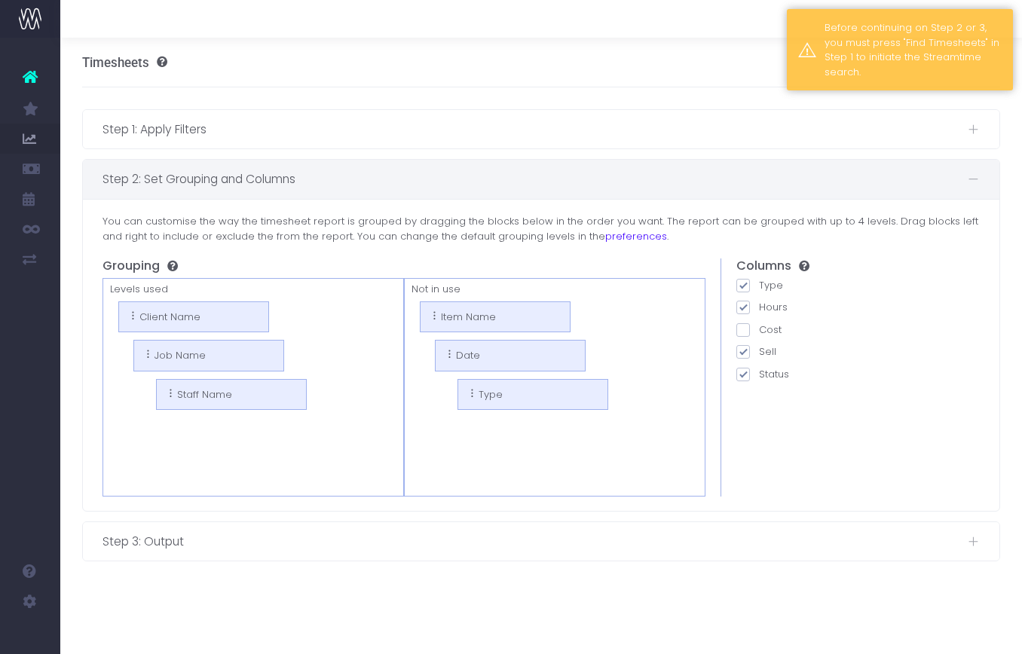
click at [495, 429] on ul "Item Name Date Type" at bounding box center [555, 387] width 302 height 219
click at [746, 328] on span at bounding box center [744, 330] width 14 height 14
click at [759, 328] on input "Cost" at bounding box center [764, 328] width 10 height 10
checkbox input "true"
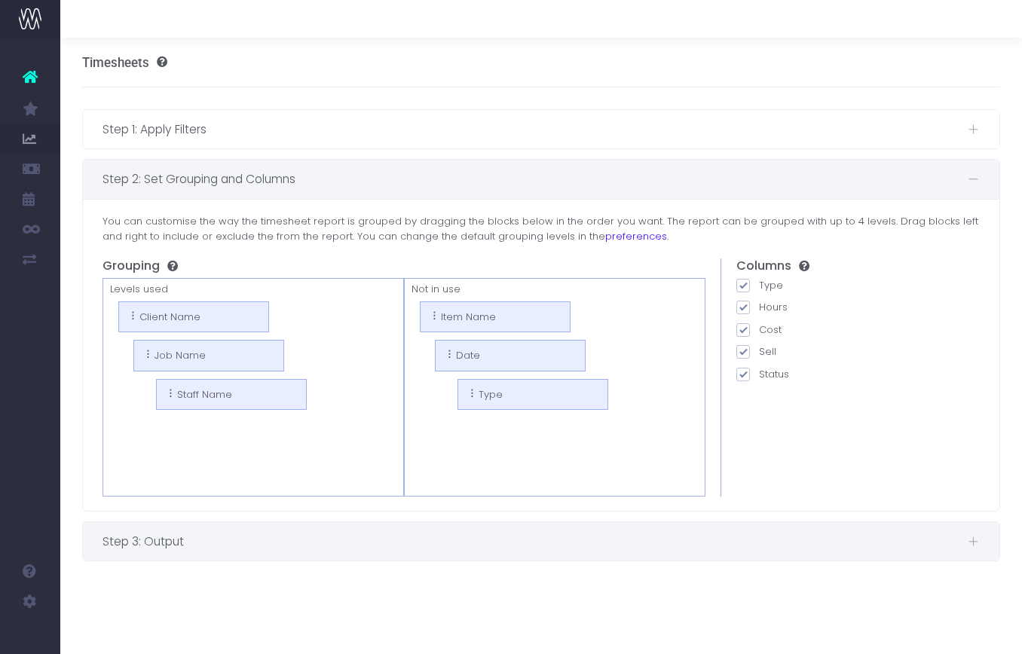
click at [463, 537] on span "Step 3: Output" at bounding box center [536, 541] width 866 height 19
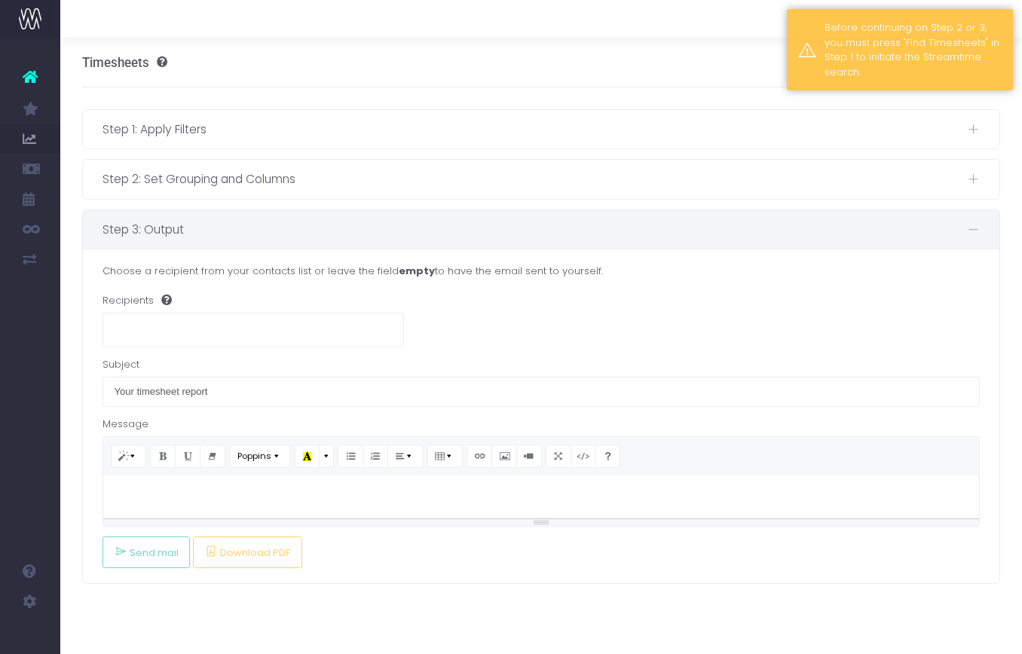
click at [176, 326] on ul at bounding box center [253, 328] width 300 height 29
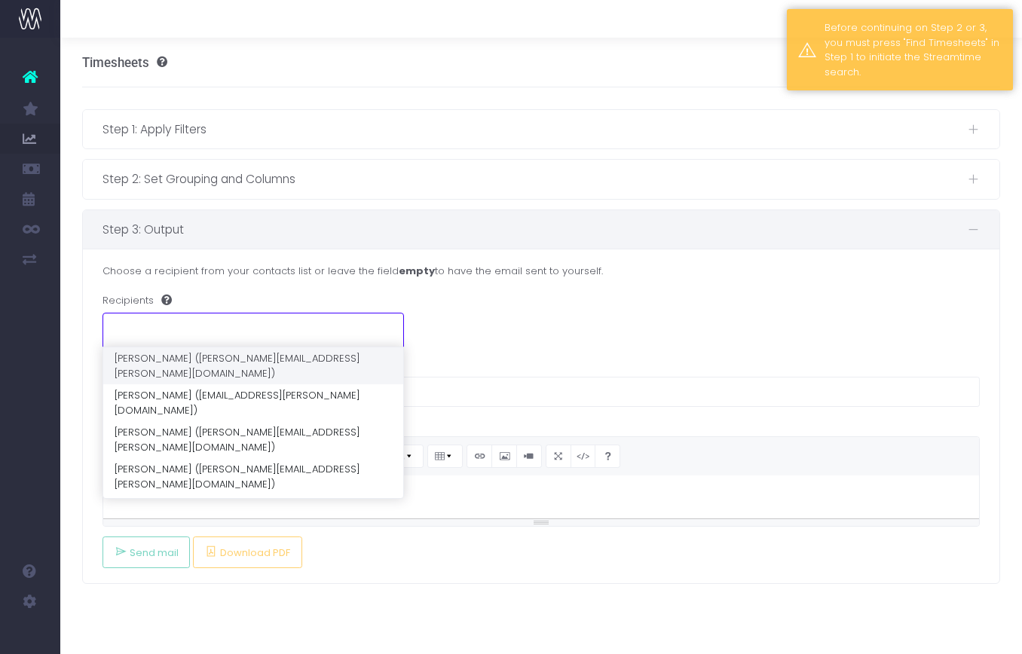
click at [176, 331] on ul at bounding box center [253, 328] width 300 height 29
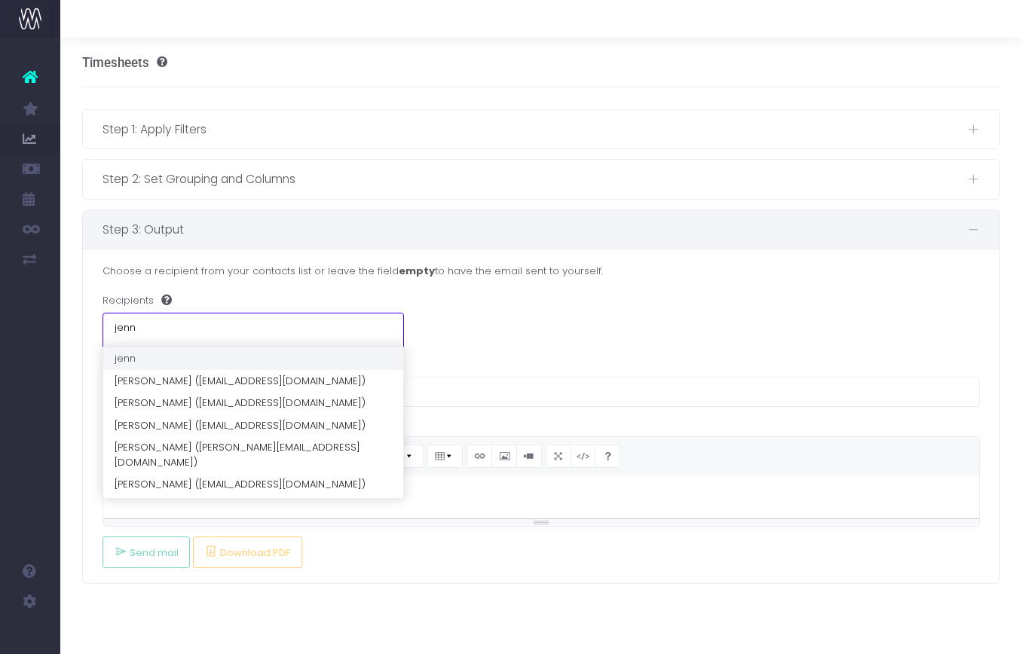
type input "jenn"
click at [225, 298] on div "Recipients jenn" at bounding box center [542, 320] width 878 height 54
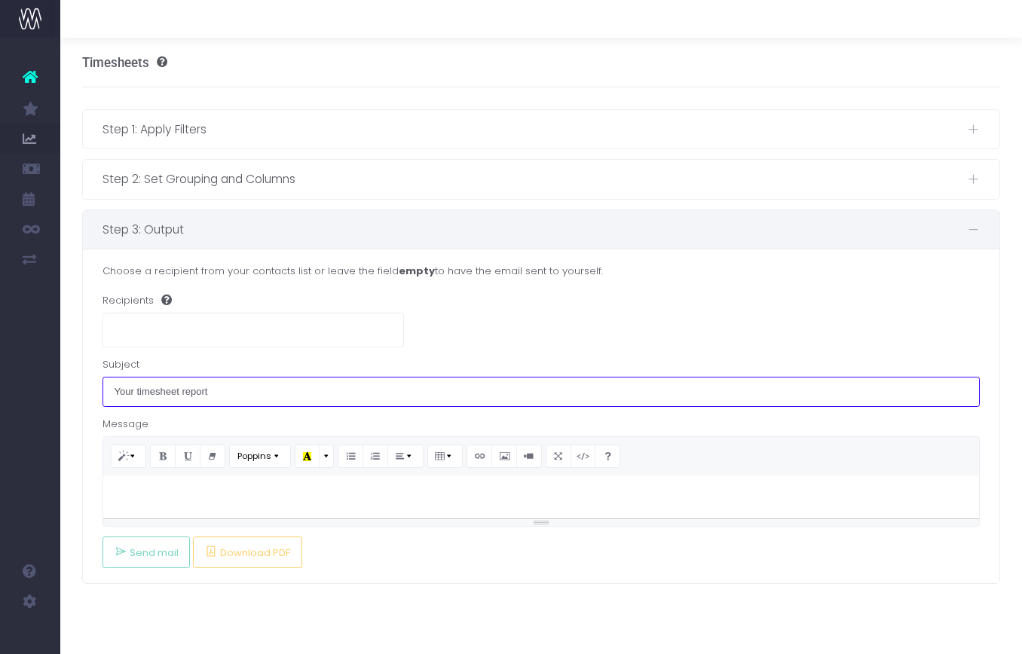
click at [229, 394] on input "Your timesheet report" at bounding box center [542, 392] width 878 height 30
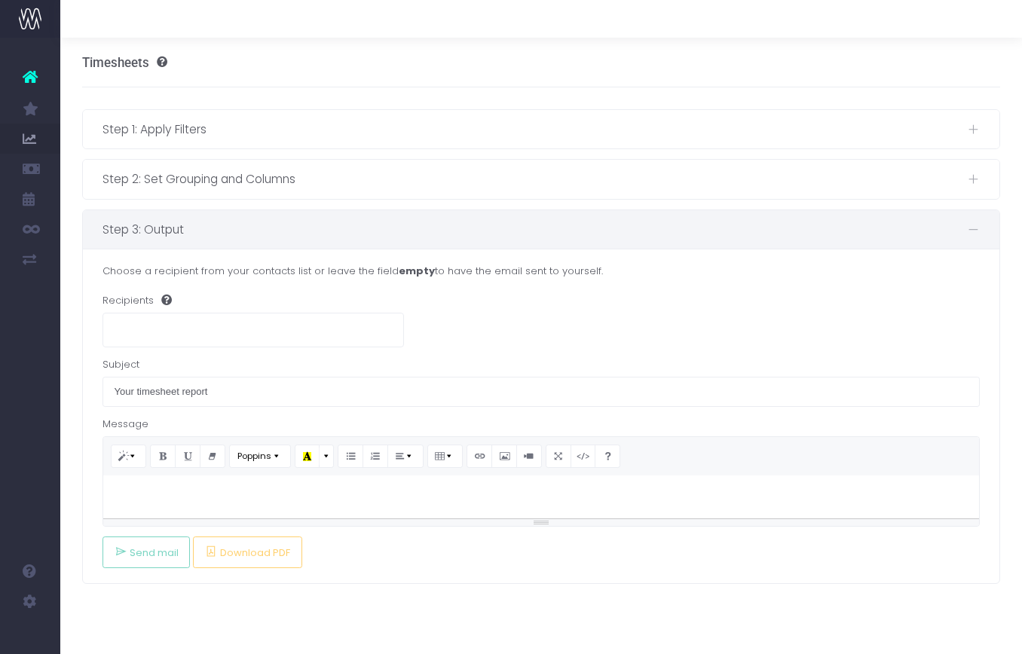
click at [215, 509] on div at bounding box center [541, 497] width 877 height 43
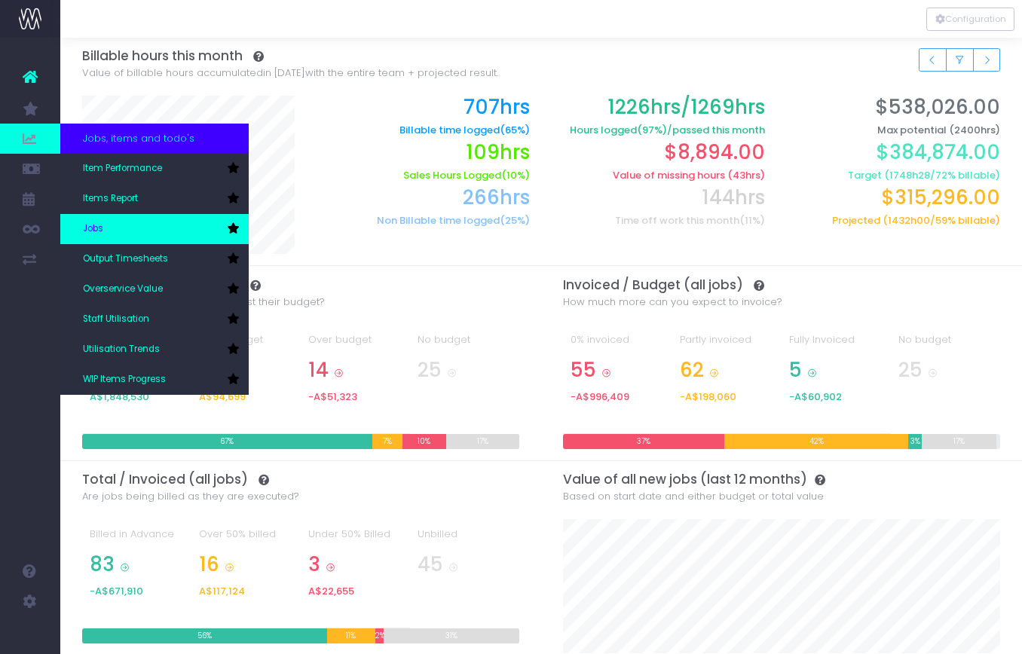
click at [105, 228] on link "Jobs" at bounding box center [154, 229] width 189 height 30
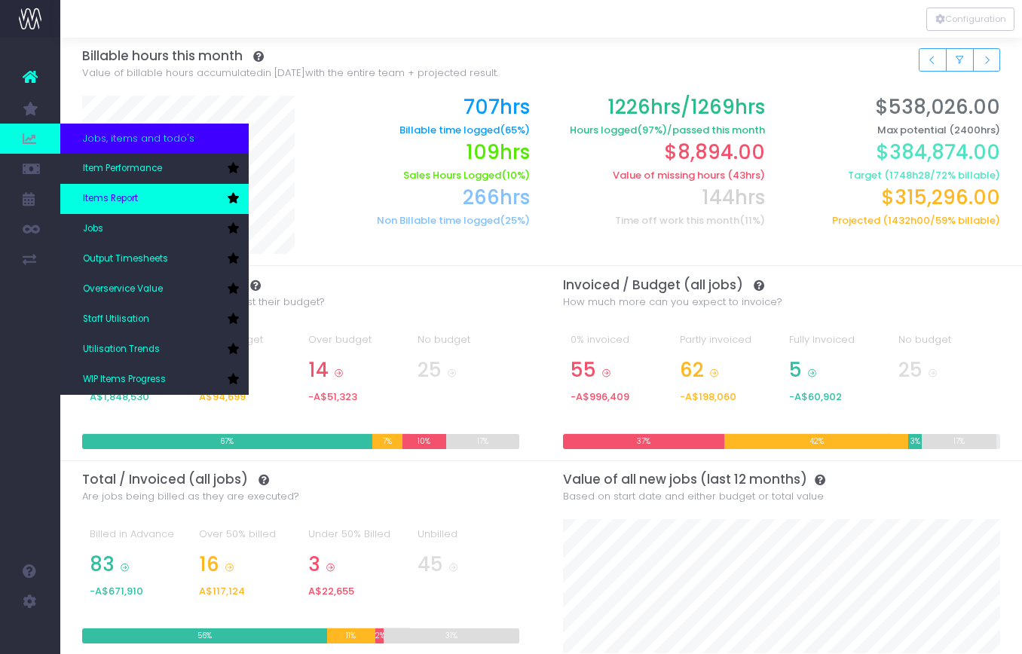
click at [124, 198] on span "Items Report" at bounding box center [110, 199] width 55 height 14
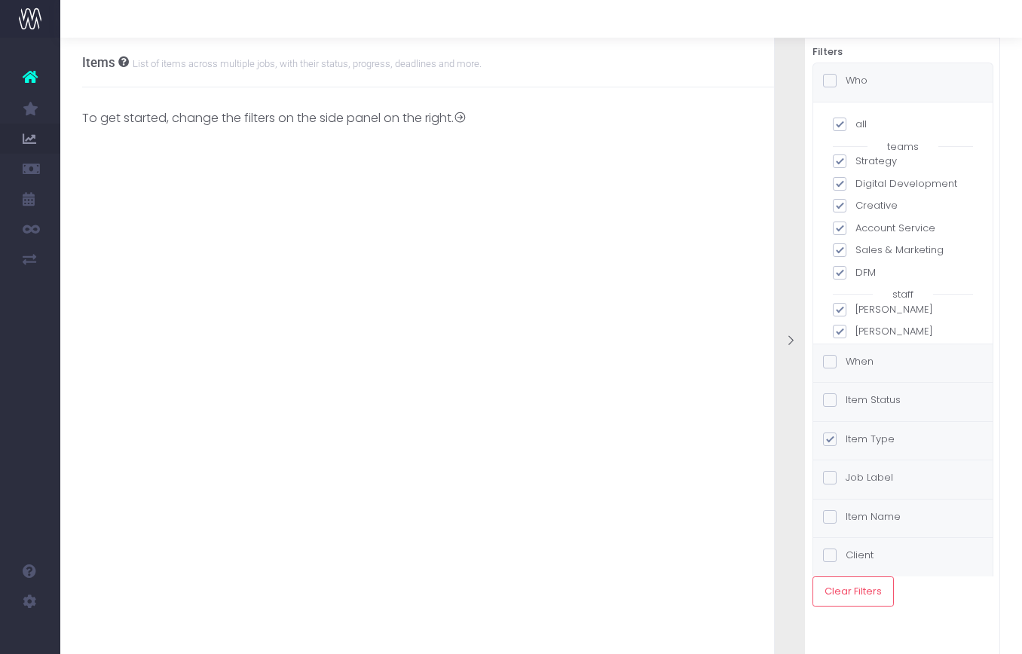
click at [124, 198] on div "Items List of items across multiple jobs, with their status, progress, deadline…" at bounding box center [541, 346] width 962 height 617
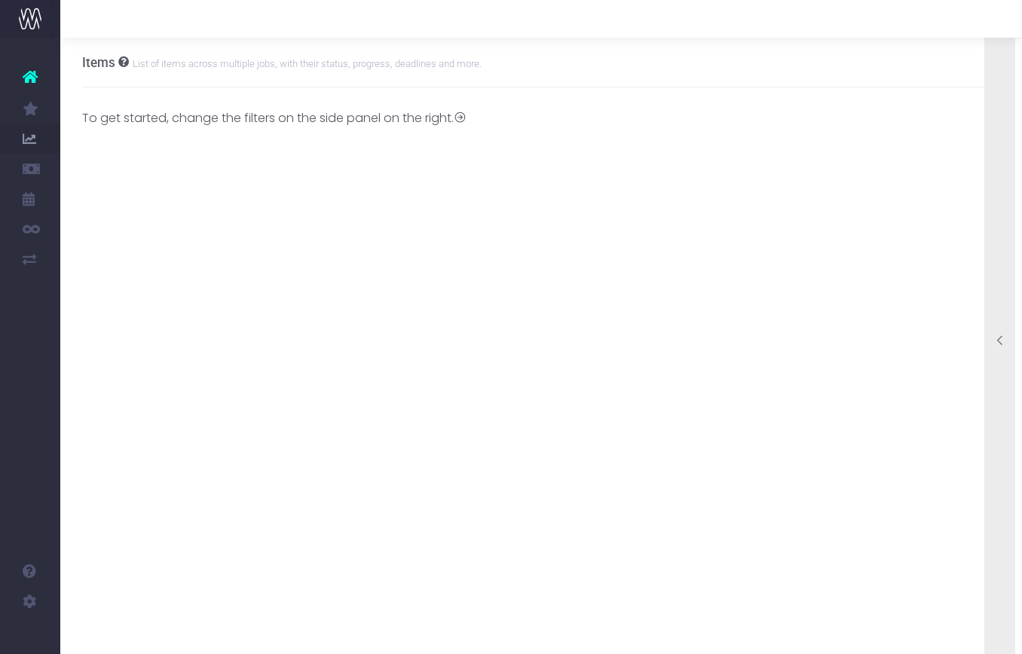
click at [1007, 133] on div at bounding box center [1000, 342] width 30 height 653
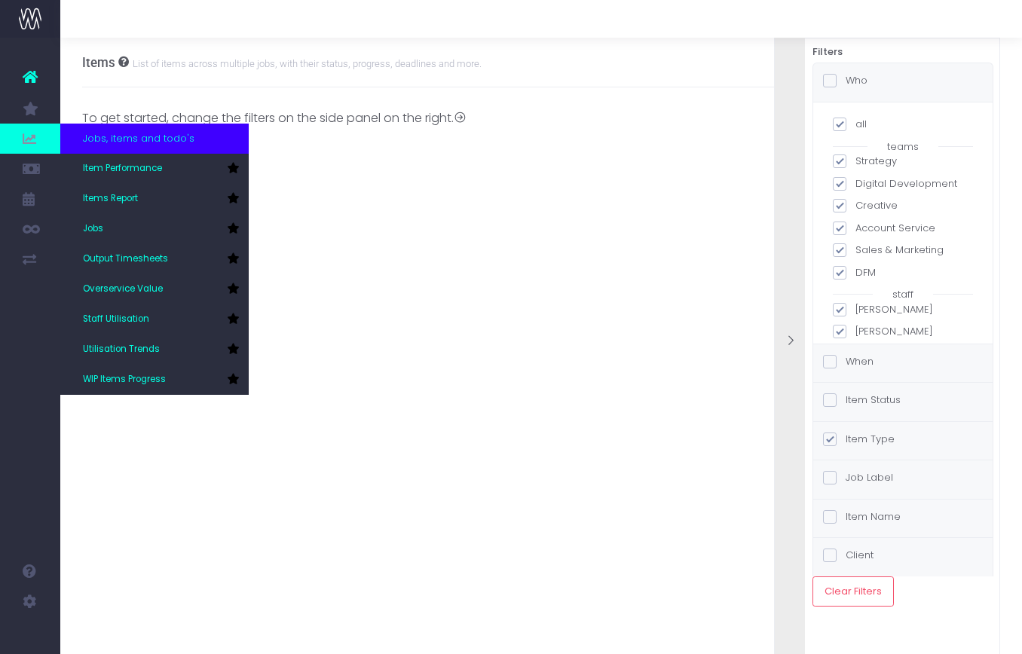
click at [104, 140] on span "Jobs, items and todo's" at bounding box center [139, 138] width 112 height 15
click at [123, 170] on span "Item Performance" at bounding box center [122, 169] width 79 height 14
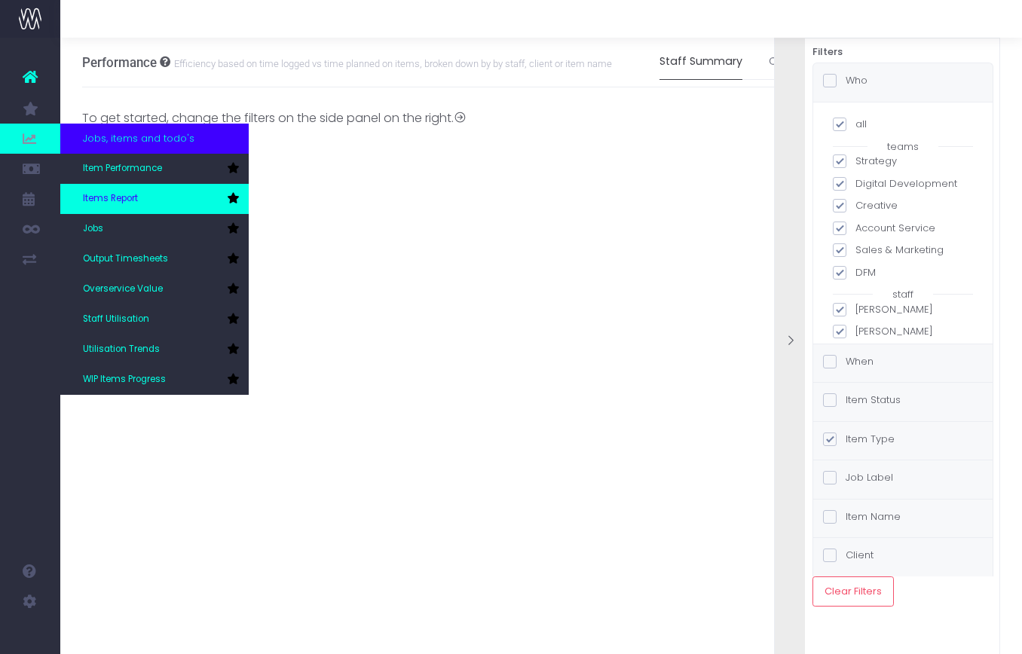
click at [127, 195] on span "Items Report" at bounding box center [110, 199] width 55 height 14
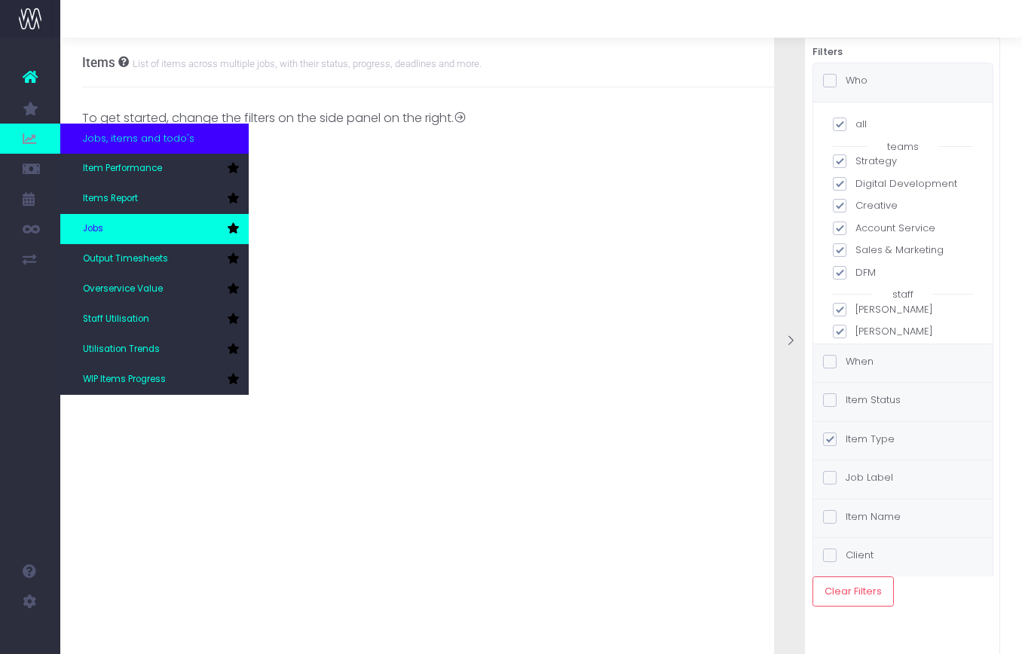
click at [103, 228] on link "Jobs" at bounding box center [154, 229] width 189 height 30
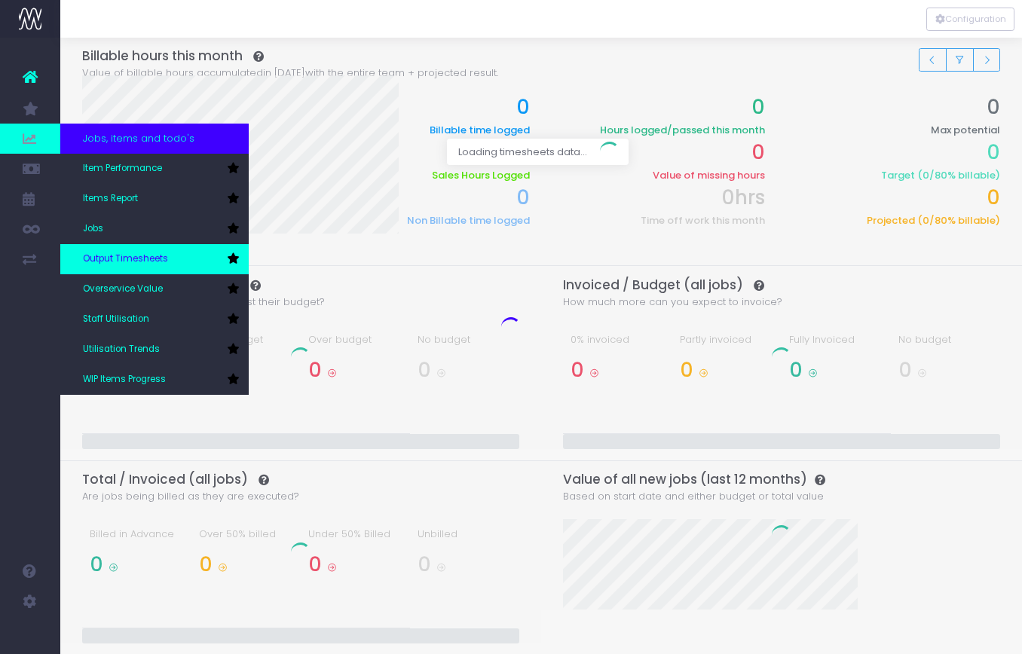
click at [114, 256] on span "Output Timesheets" at bounding box center [125, 260] width 85 height 14
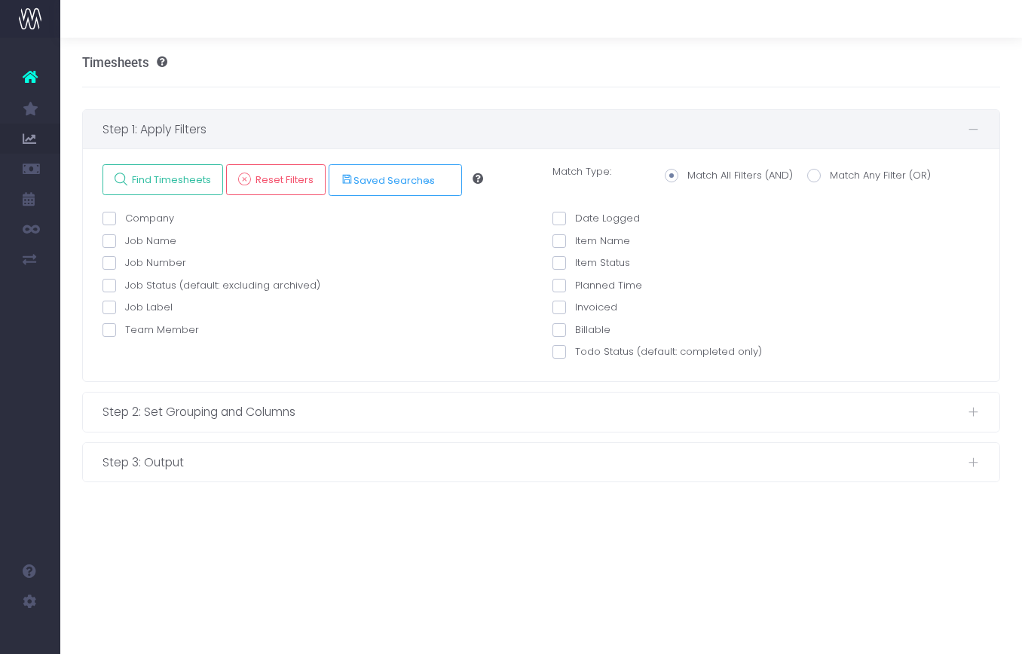
click at [114, 256] on span at bounding box center [110, 263] width 14 height 14
click at [125, 256] on input "Job Number" at bounding box center [130, 261] width 10 height 10
checkbox input "true"
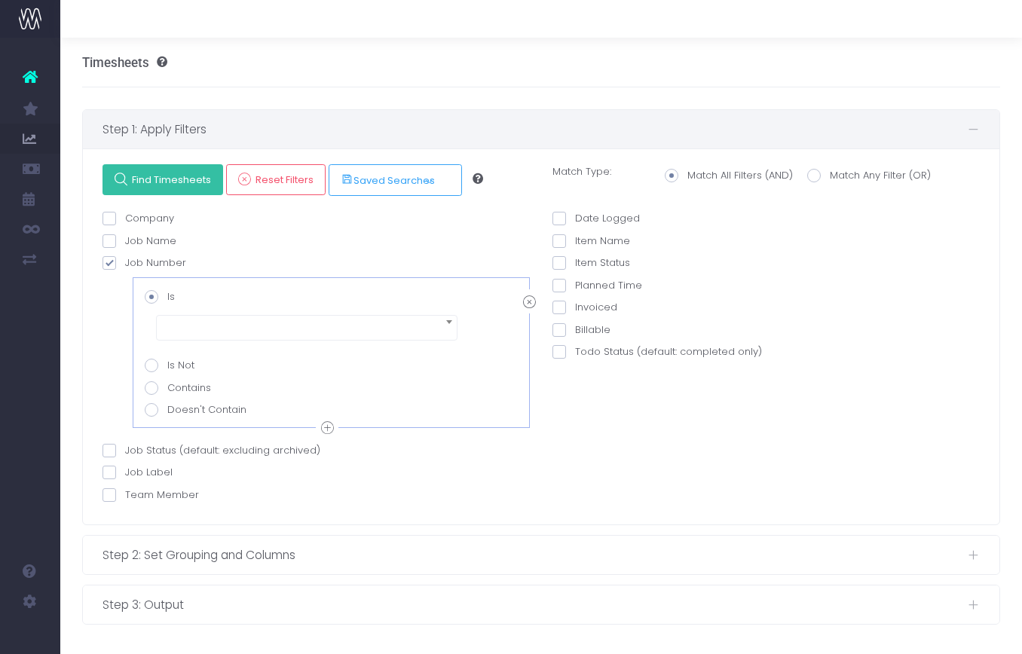
click at [187, 179] on span "Find Timesheets" at bounding box center [169, 179] width 84 height 13
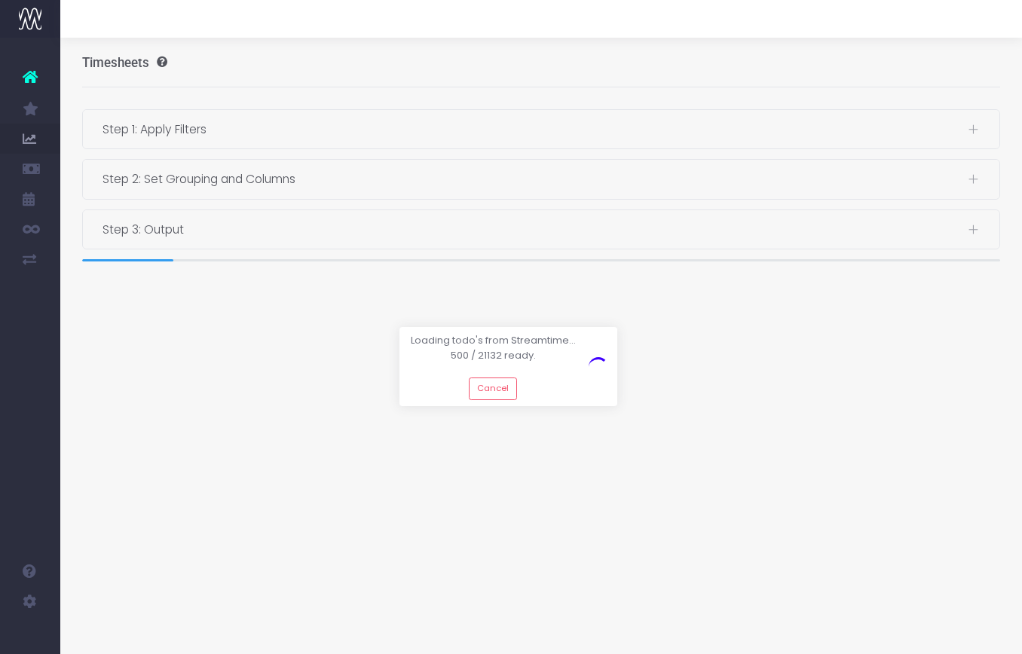
click at [224, 124] on div at bounding box center [511, 327] width 1022 height 654
click at [495, 391] on button "Cancel" at bounding box center [493, 389] width 49 height 23
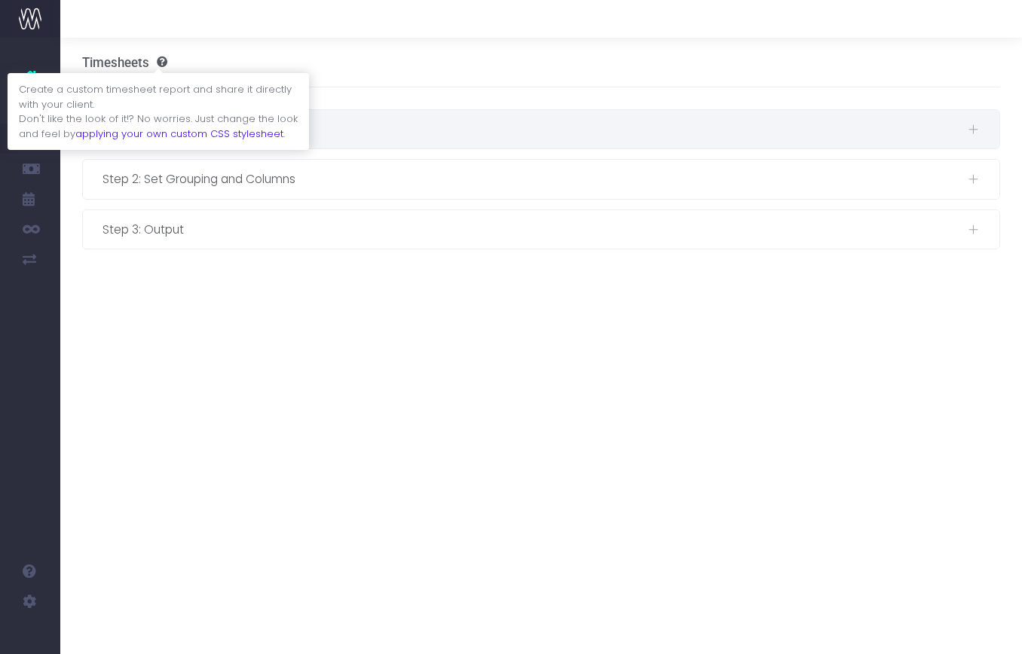
click at [368, 131] on span "Step 1: Apply Filters" at bounding box center [536, 129] width 866 height 19
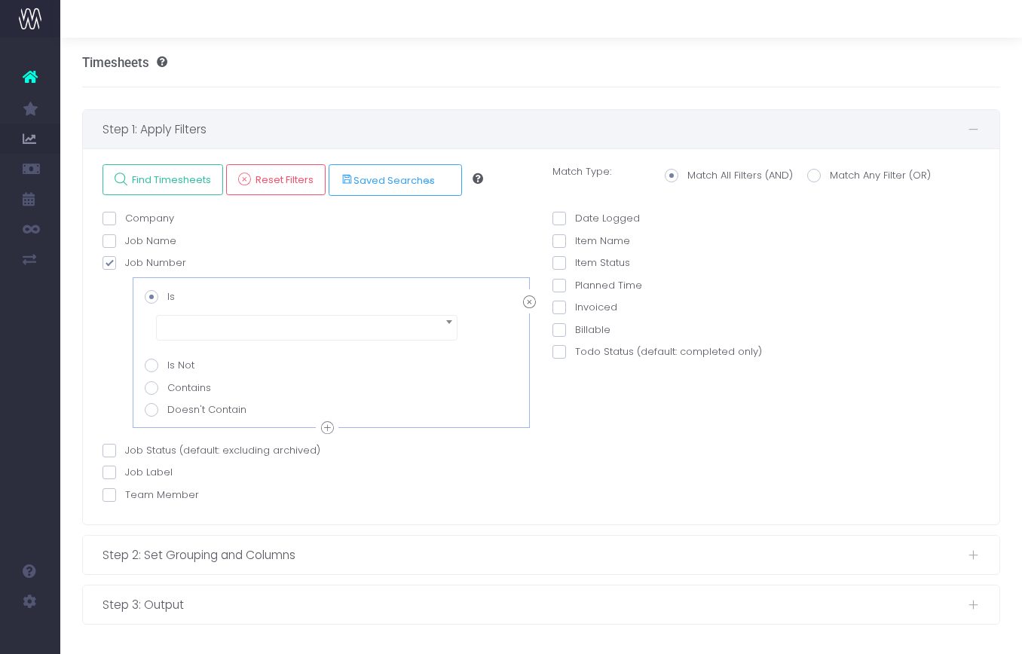
click at [192, 326] on span at bounding box center [307, 328] width 302 height 26
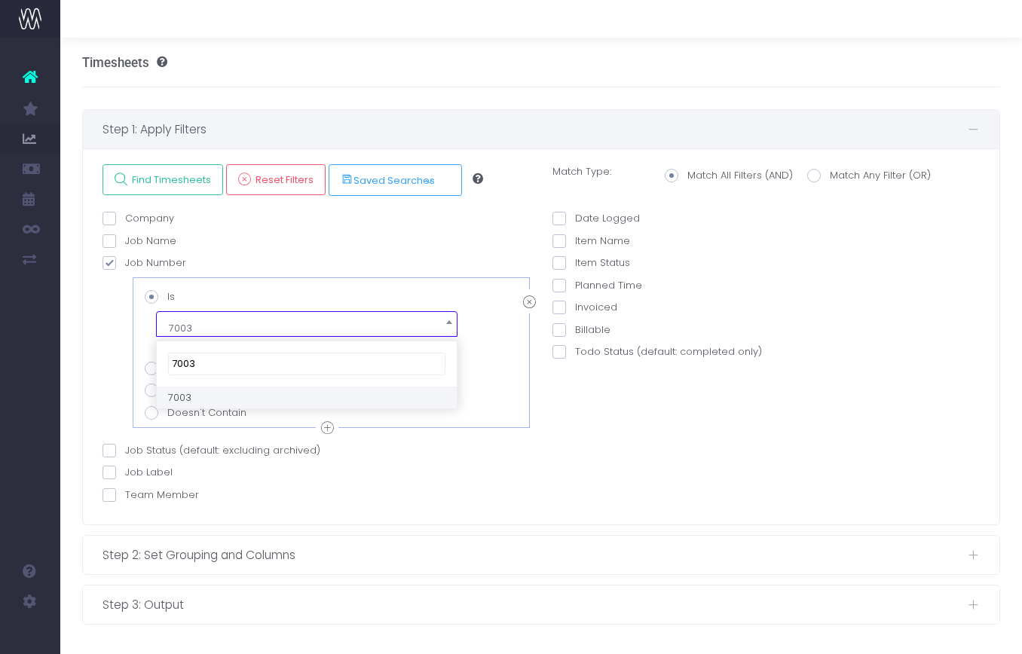
type input "7003"
click at [566, 218] on span at bounding box center [560, 219] width 14 height 14
click at [575, 218] on input "Date Logged" at bounding box center [580, 216] width 10 height 10
checkbox input "true"
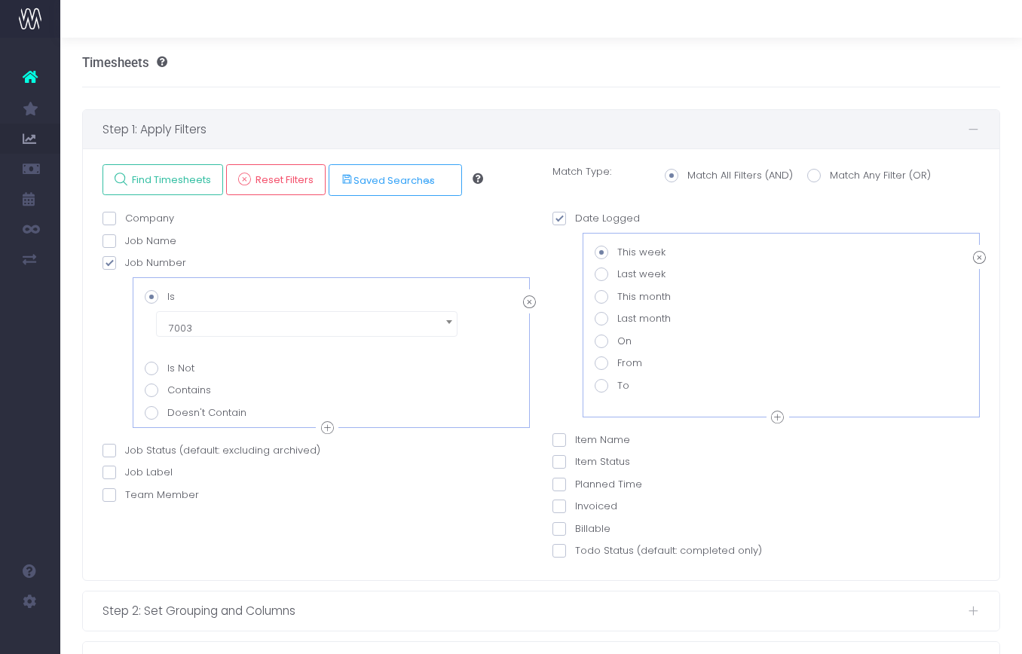
click at [602, 365] on span at bounding box center [602, 364] width 14 height 14
click at [618, 365] on input "From" at bounding box center [623, 361] width 10 height 10
radio input "true"
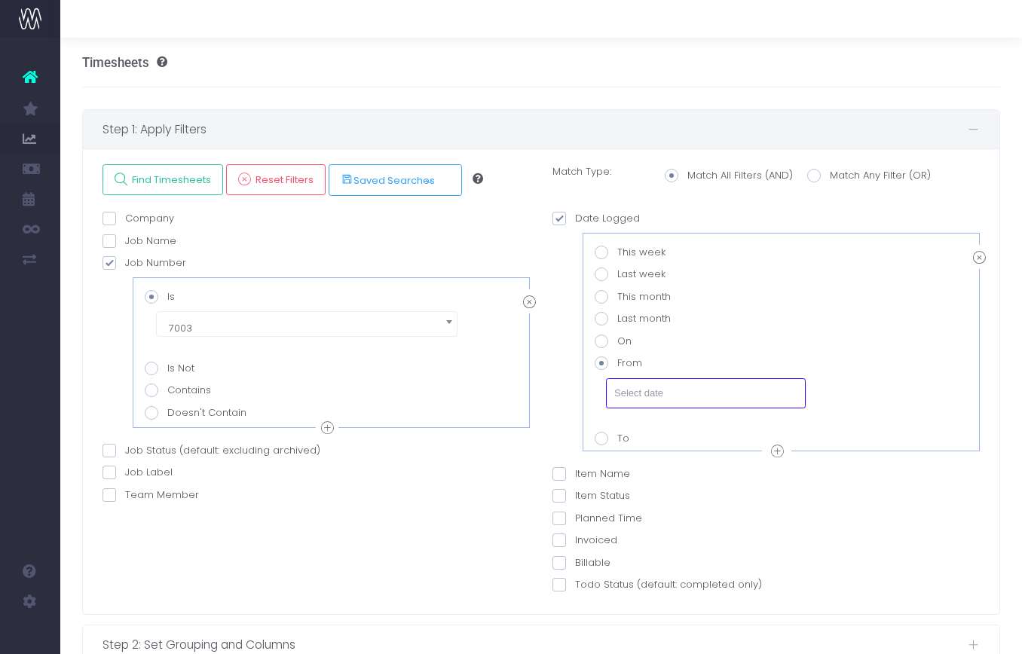
click at [642, 388] on input "text" at bounding box center [706, 394] width 200 height 30
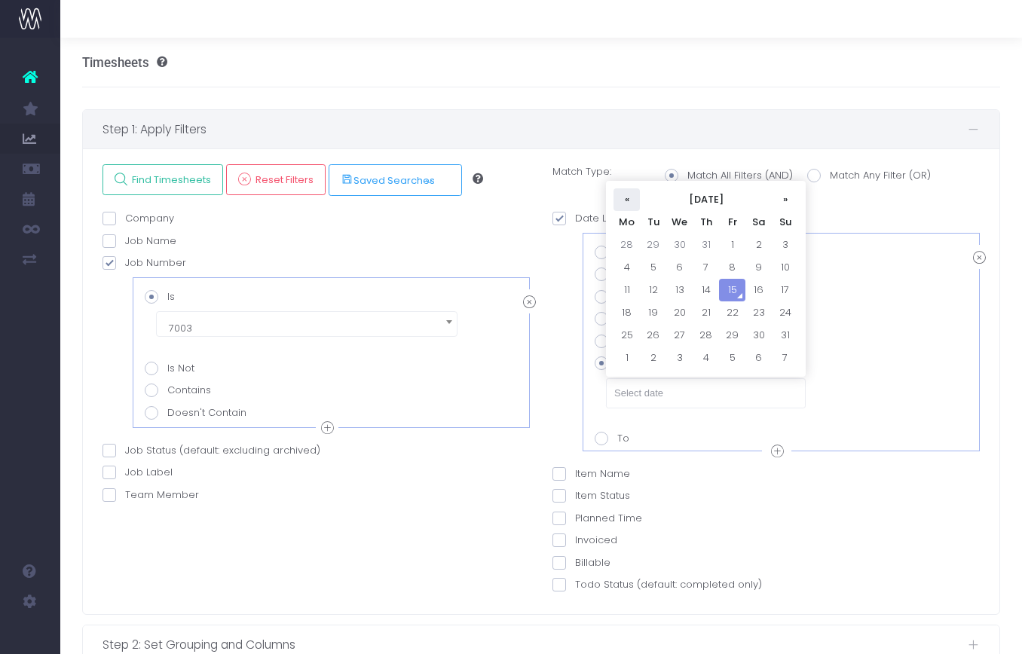
click at [627, 197] on th "«" at bounding box center [627, 200] width 26 height 23
click at [786, 240] on td "1" at bounding box center [785, 245] width 26 height 23
type input "[DATE]"
click at [600, 442] on span at bounding box center [602, 439] width 14 height 14
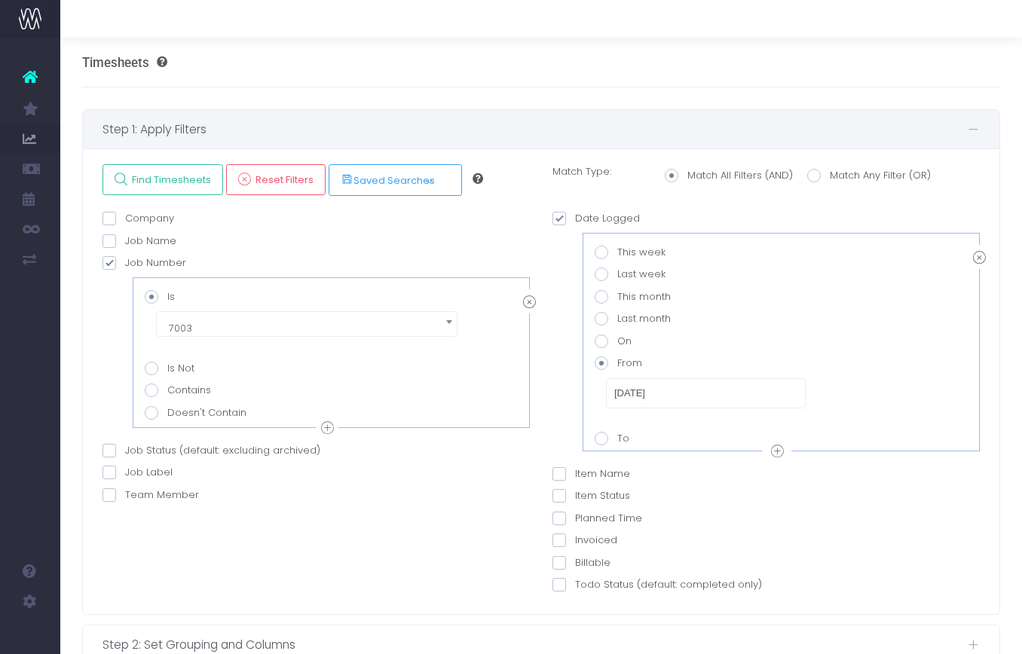
click at [618, 441] on input "To" at bounding box center [623, 436] width 10 height 10
radio input "true"
click at [605, 362] on span at bounding box center [602, 364] width 14 height 14
click at [618, 362] on input "From" at bounding box center [623, 361] width 10 height 10
radio input "true"
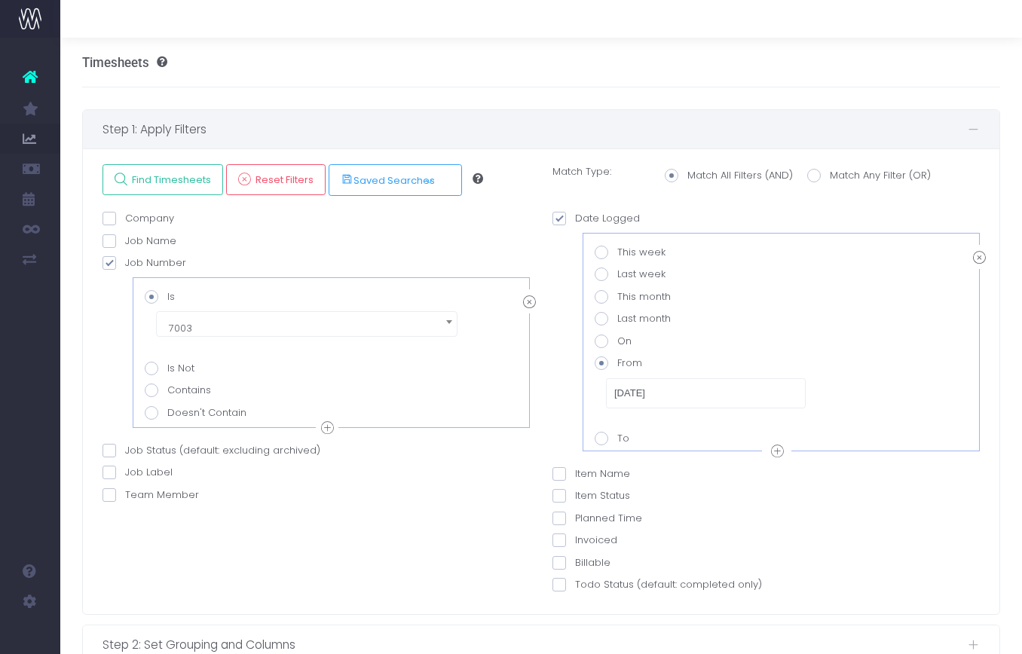
click at [789, 452] on div at bounding box center [778, 452] width 23 height 19
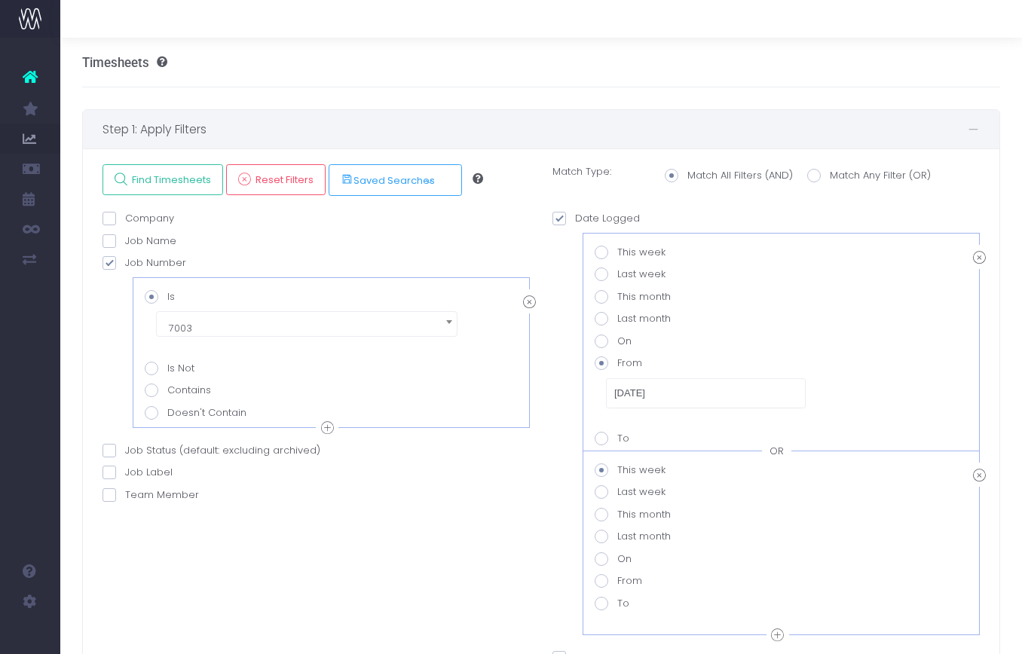
click at [604, 602] on span at bounding box center [602, 604] width 14 height 14
click at [618, 602] on value-datepicker-item-2-6 "To" at bounding box center [623, 601] width 10 height 10
radio value-datepicker-item-2-6 "true"
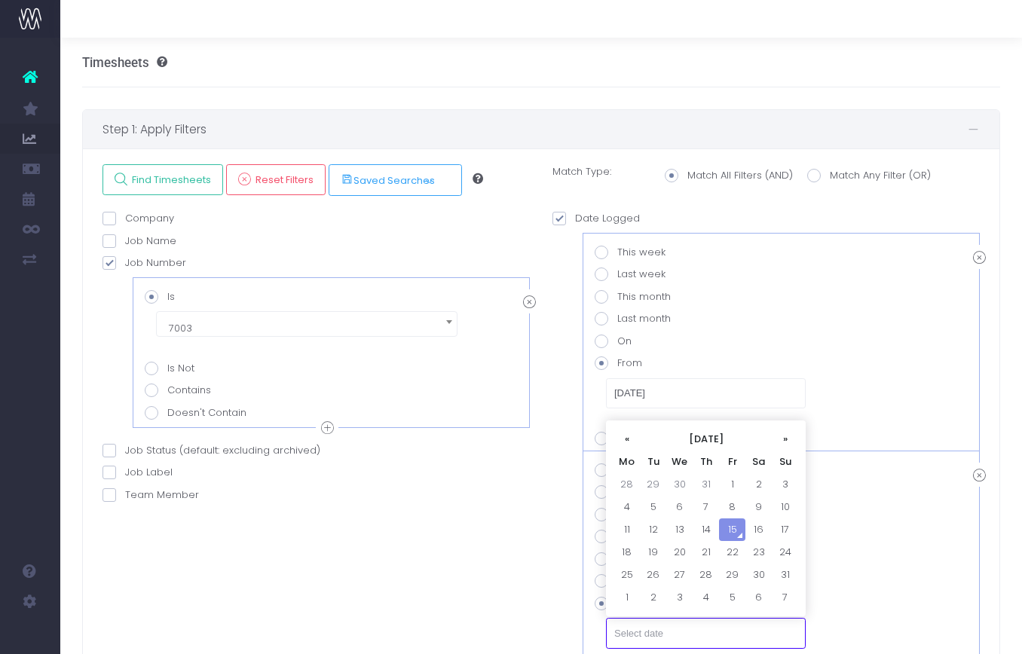
click at [682, 641] on input "text" at bounding box center [706, 633] width 200 height 30
click at [618, 441] on th "«" at bounding box center [627, 439] width 26 height 23
click at [617, 439] on th "«" at bounding box center [627, 439] width 26 height 23
click at [627, 598] on td "30" at bounding box center [627, 598] width 26 height 23
type input "[DATE]"
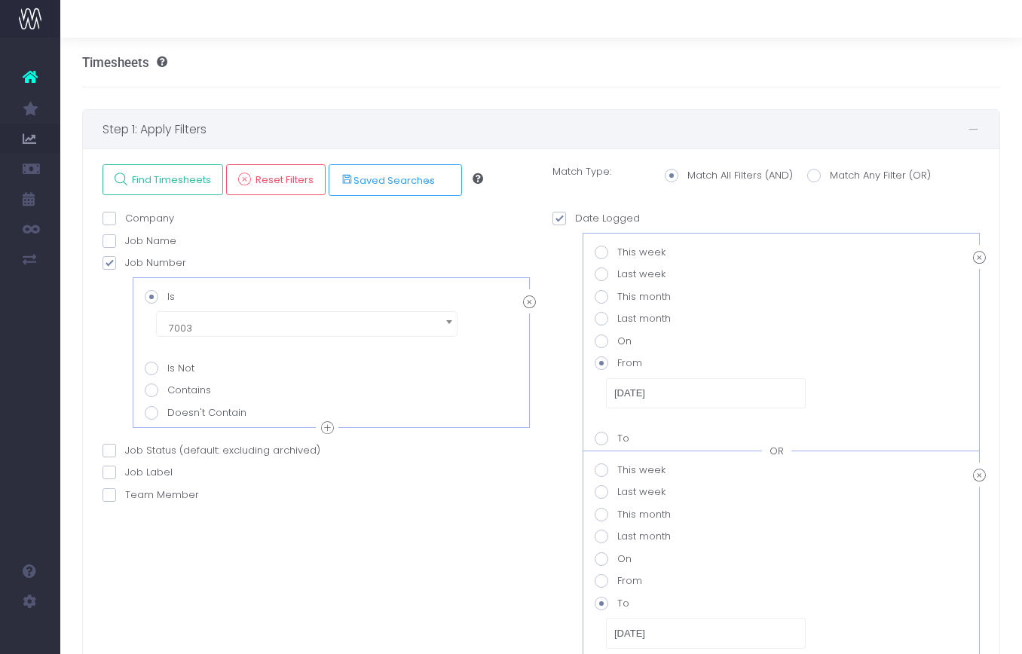
click at [501, 571] on div "Company AND Is Is Not Contains Doesn't Contain AND" at bounding box center [316, 514] width 450 height 607
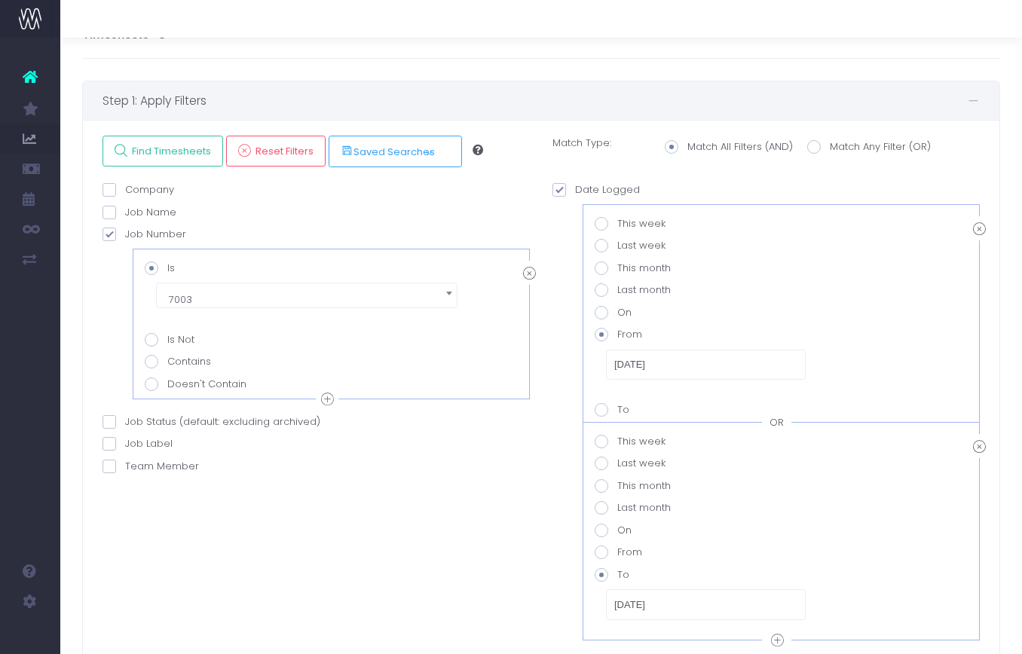
scroll to position [30, 0]
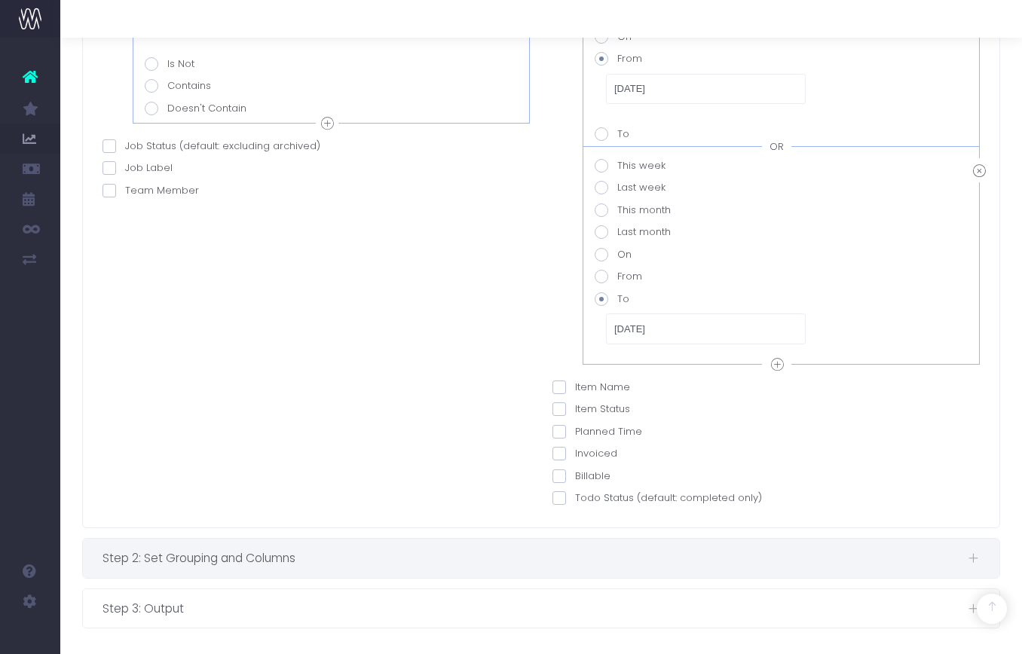
click at [521, 563] on span "Step 2: Set Grouping and Columns" at bounding box center [536, 558] width 866 height 19
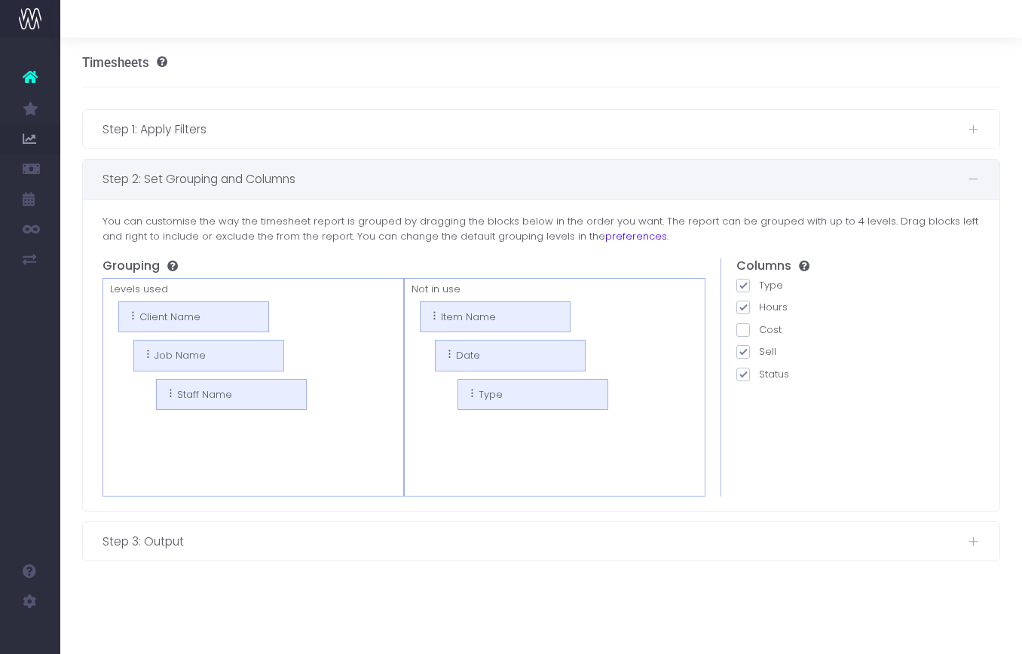
scroll to position [0, 0]
click at [746, 326] on span at bounding box center [744, 330] width 14 height 14
click at [759, 326] on input "Cost" at bounding box center [764, 328] width 10 height 10
checkbox input "true"
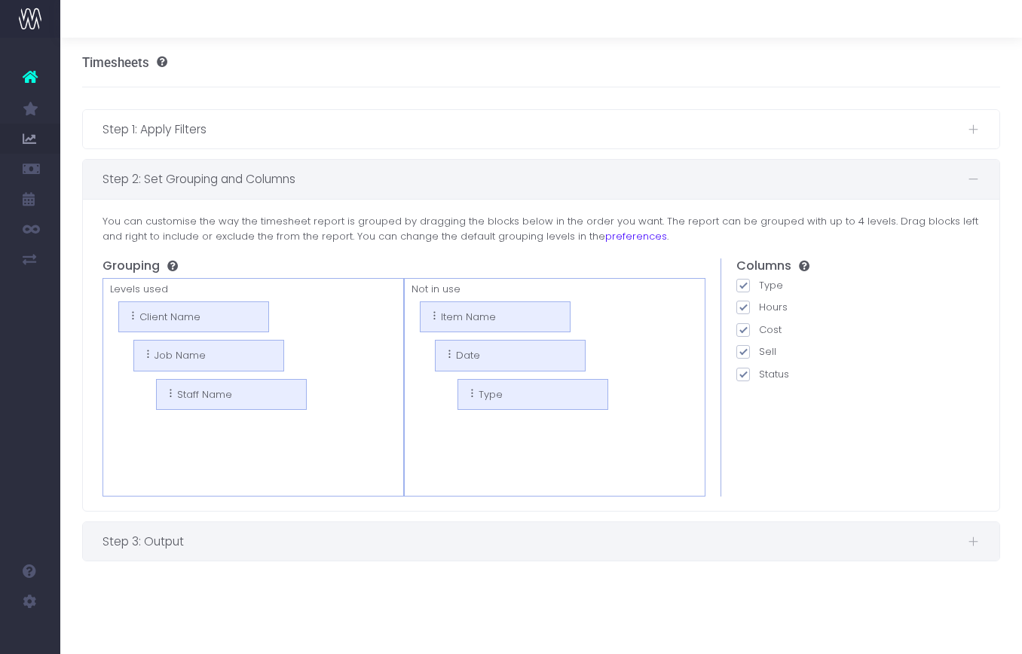
click at [661, 539] on span "Step 3: Output" at bounding box center [536, 541] width 866 height 19
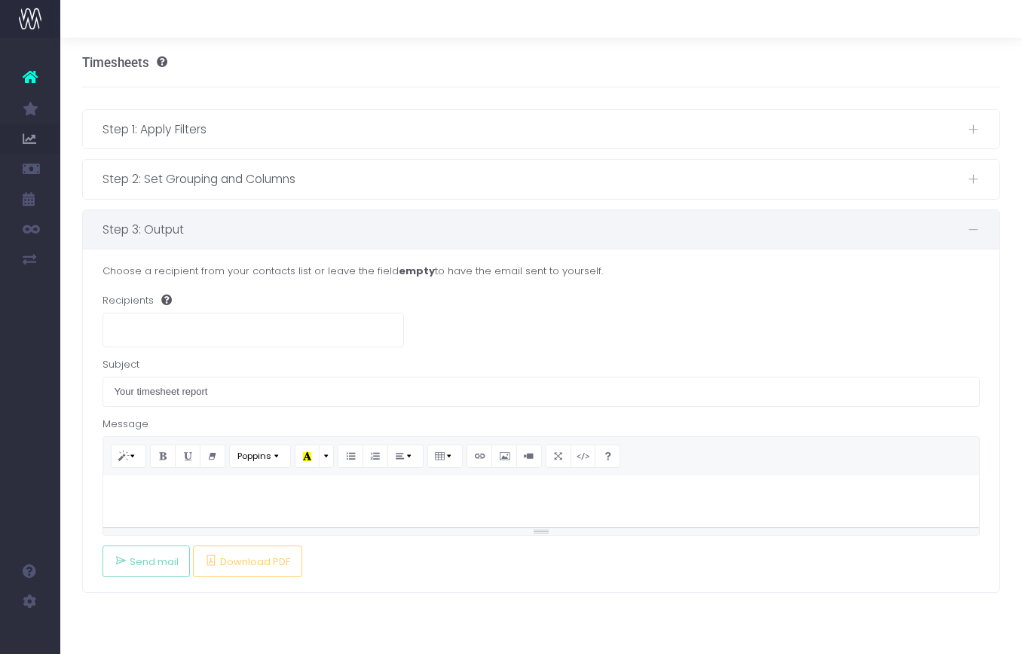
drag, startPoint x: 539, startPoint y: 523, endPoint x: 534, endPoint y: 532, distance: 10.5
click at [534, 532] on div "Resize" at bounding box center [541, 532] width 877 height 7
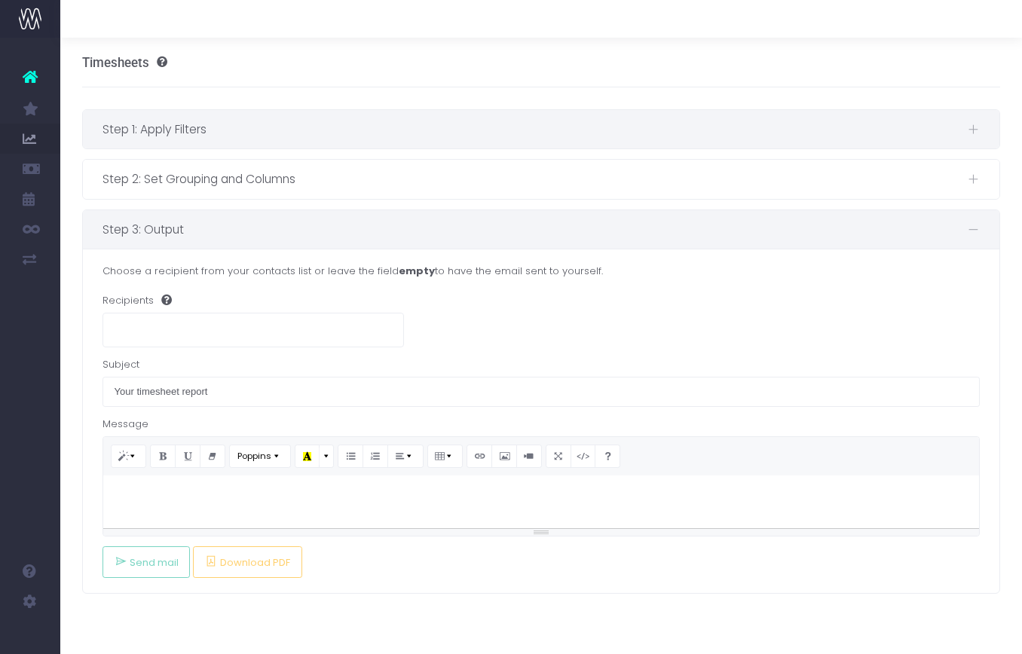
click at [291, 125] on span "Step 1: Apply Filters" at bounding box center [536, 129] width 866 height 19
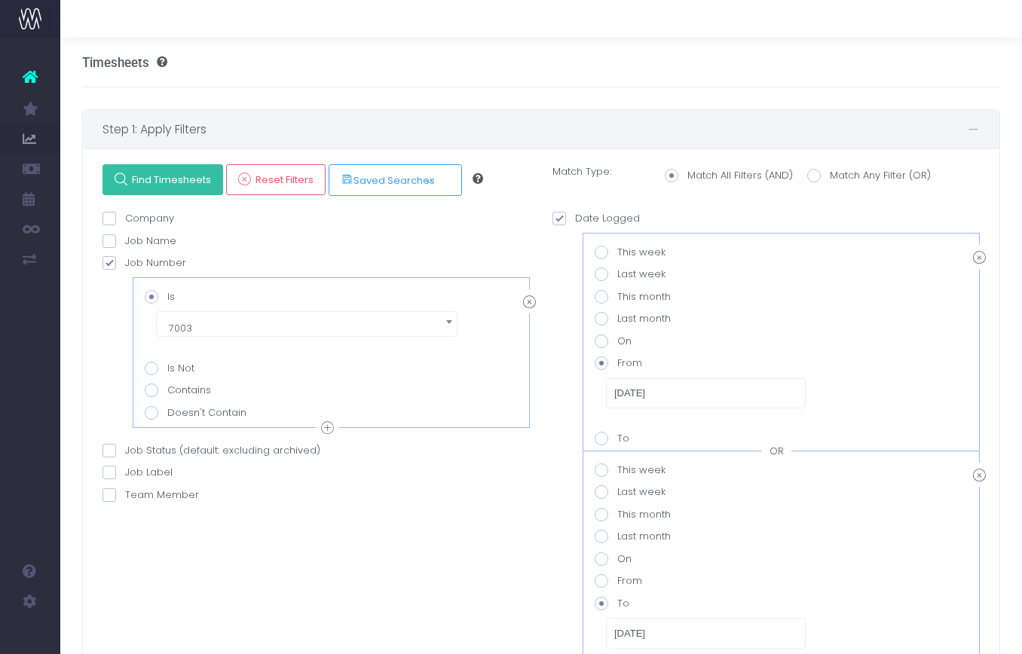
click at [199, 177] on span "Find Timesheets" at bounding box center [169, 179] width 84 height 13
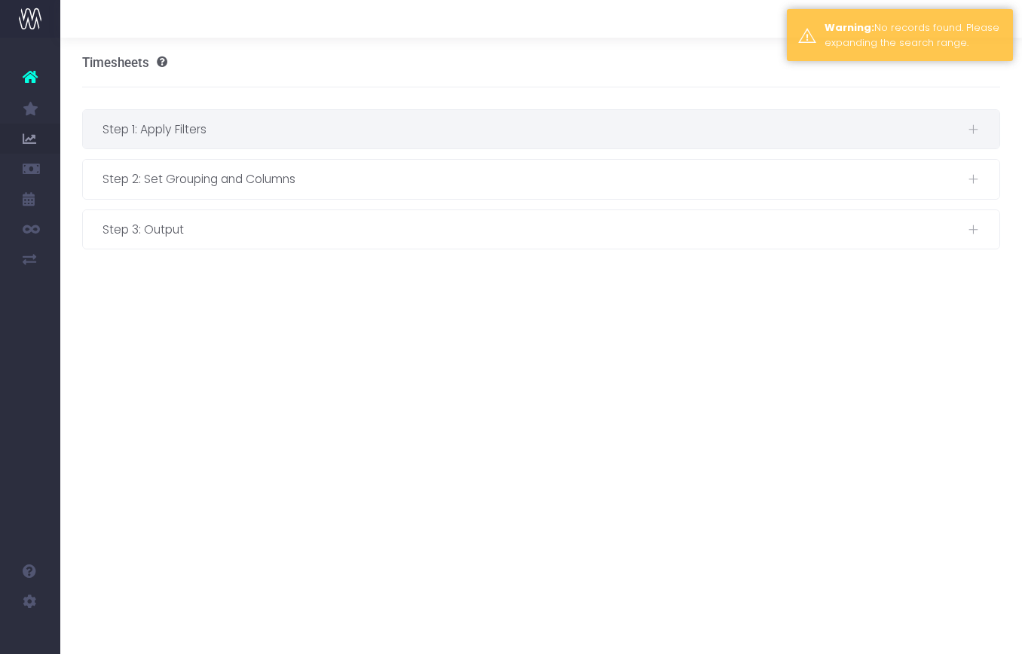
click at [219, 126] on span "Step 1: Apply Filters" at bounding box center [536, 129] width 866 height 19
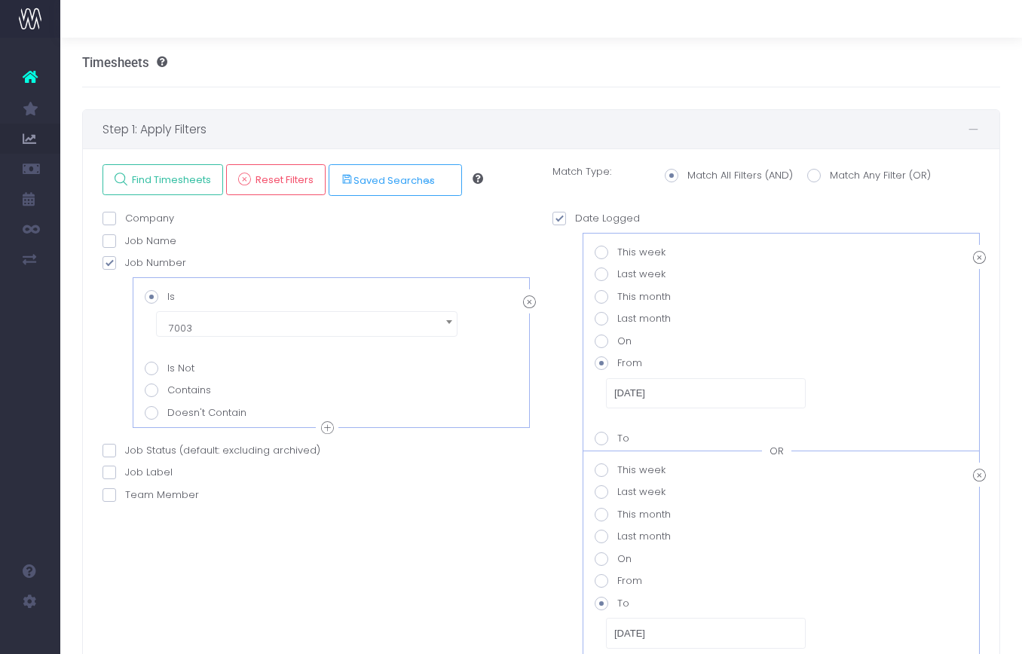
click at [114, 449] on span at bounding box center [110, 451] width 14 height 14
click at [125, 449] on input "Job Status (default: excluding archived)" at bounding box center [130, 448] width 10 height 10
checkbox input "true"
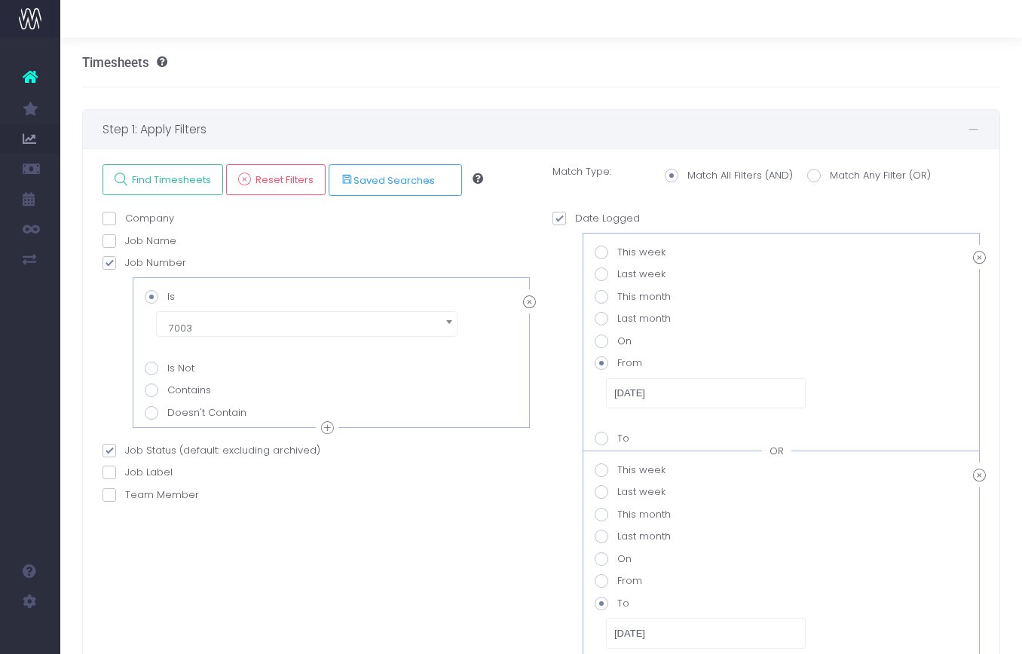
checkbox input "true"
click at [114, 449] on span at bounding box center [110, 451] width 14 height 14
click at [125, 449] on input "Job Status" at bounding box center [130, 448] width 10 height 10
checkbox input "false"
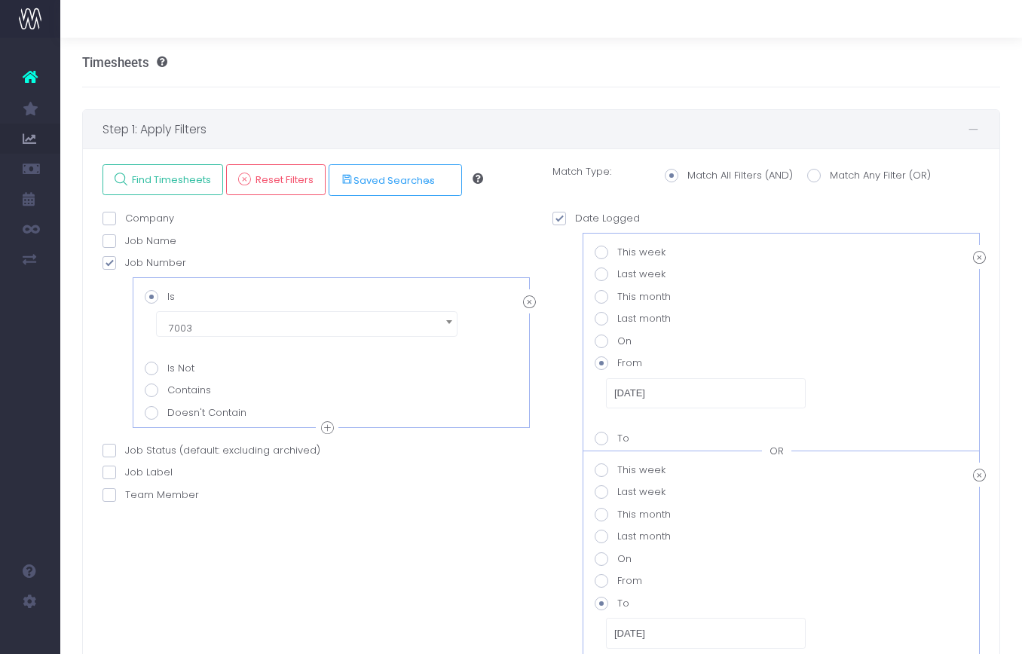
click at [819, 176] on span at bounding box center [815, 176] width 14 height 14
click at [830, 176] on input "Match Any Filter (OR)" at bounding box center [835, 173] width 10 height 10
radio input "true"
click at [183, 180] on span "Find Timesheets" at bounding box center [169, 179] width 84 height 13
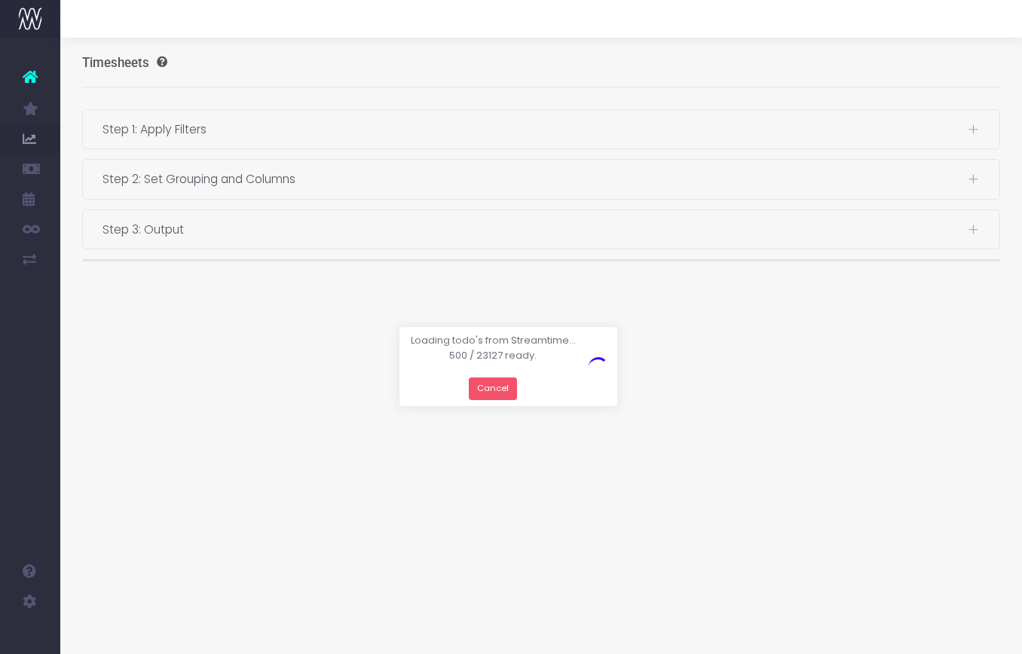
click at [487, 391] on button "Cancel" at bounding box center [493, 389] width 49 height 23
